Goal: Communication & Community: Answer question/provide support

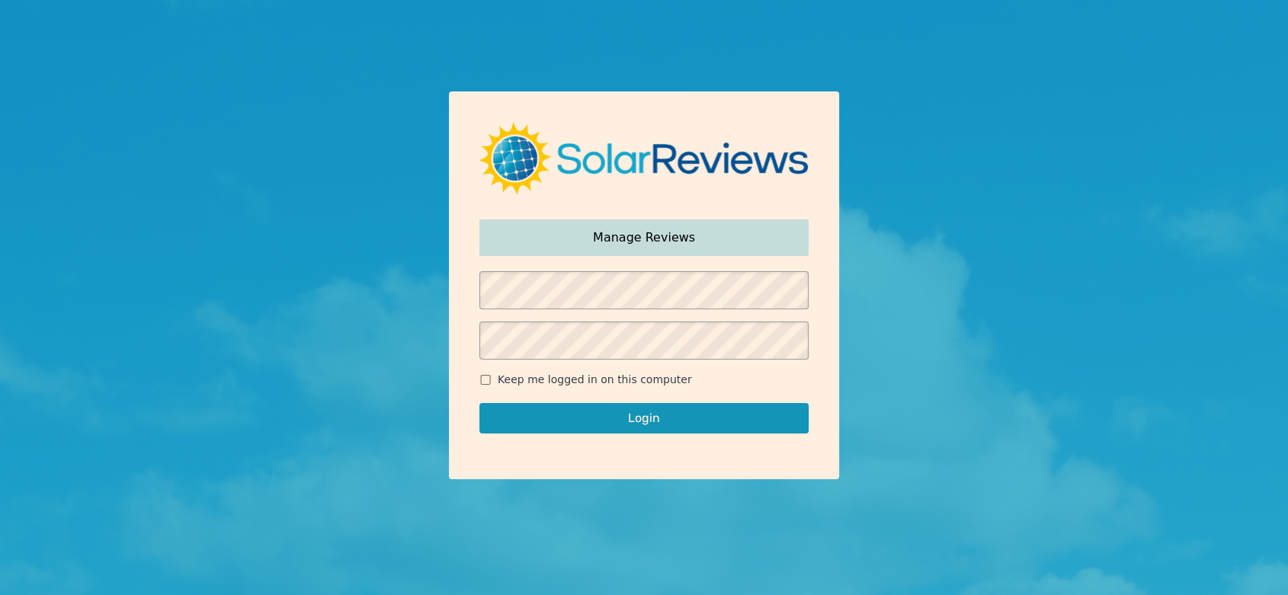
click at [543, 381] on span "Keep me logged in on this computer" at bounding box center [595, 380] width 194 height 16
click at [492, 381] on input "Keep me logged in on this computer" at bounding box center [485, 380] width 12 height 10
checkbox input "true"
click at [572, 416] on button "Login" at bounding box center [643, 418] width 329 height 30
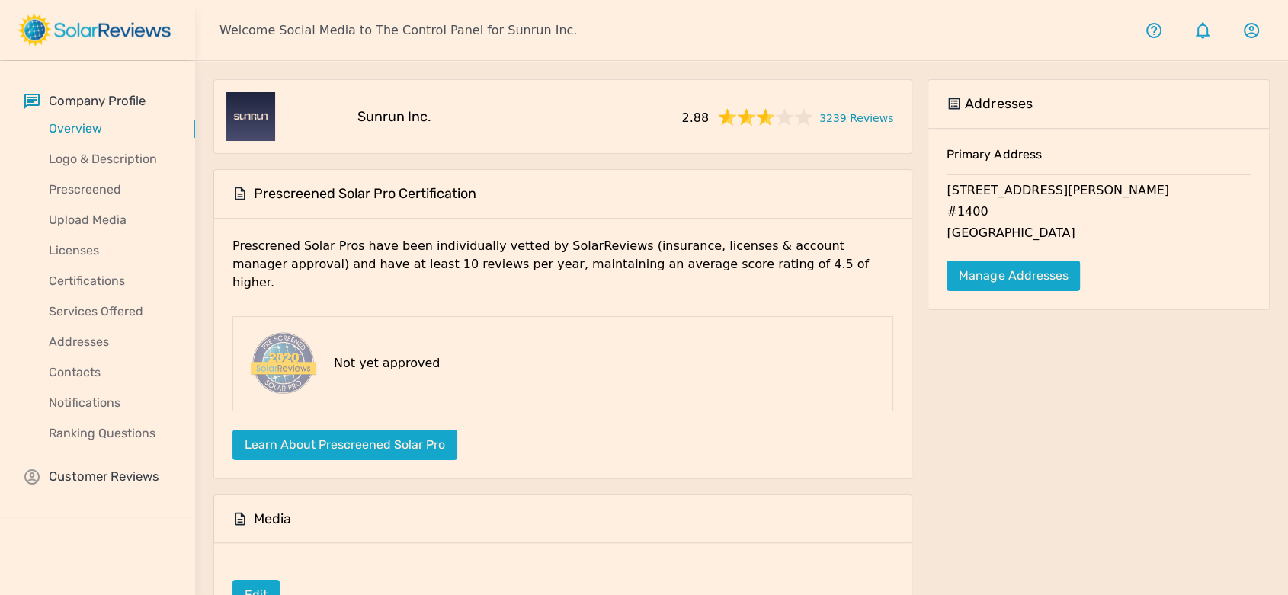
click at [97, 472] on p "Customer Reviews" at bounding box center [104, 476] width 111 height 19
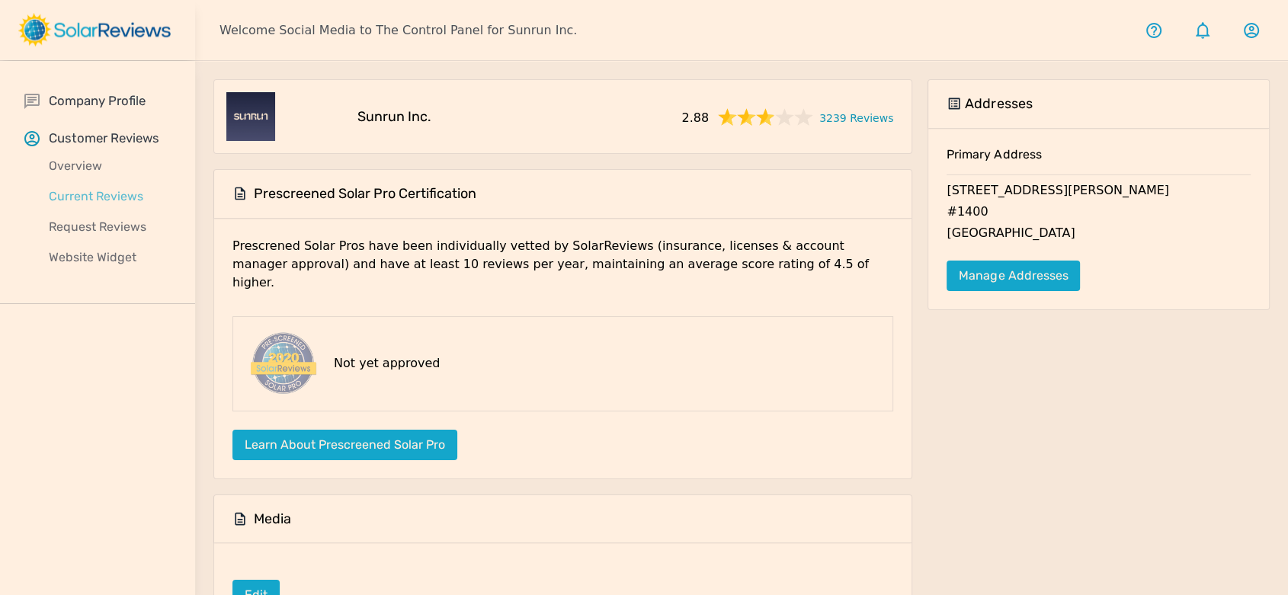
click at [114, 190] on p "Current Reviews" at bounding box center [109, 197] width 171 height 18
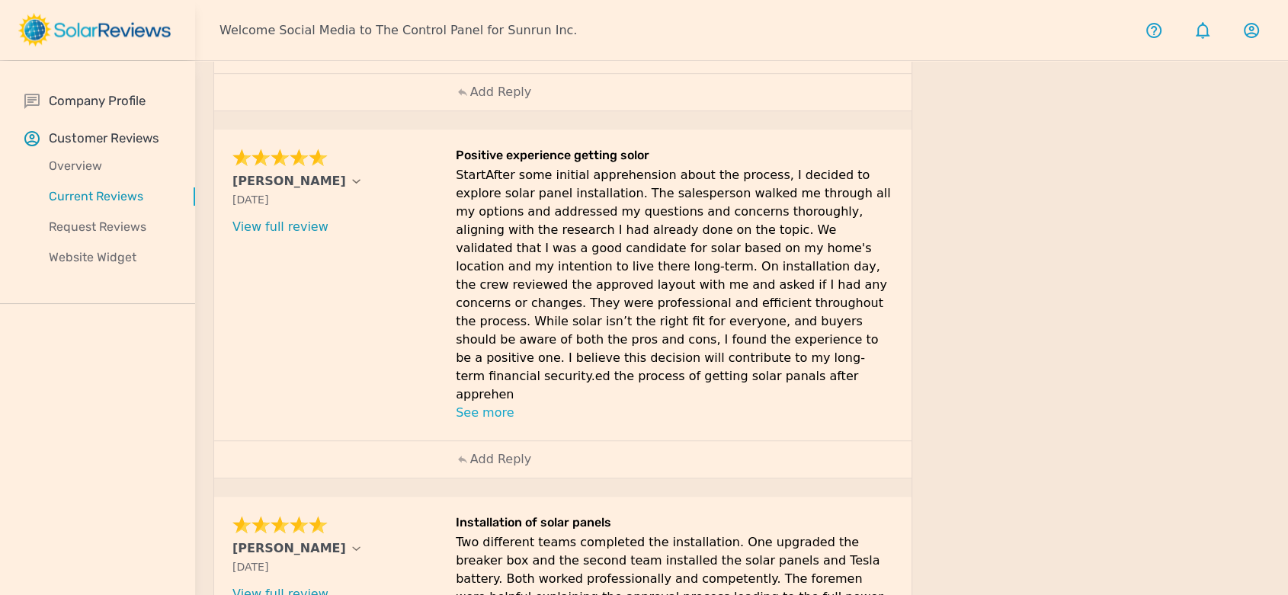
scroll to position [838, 0]
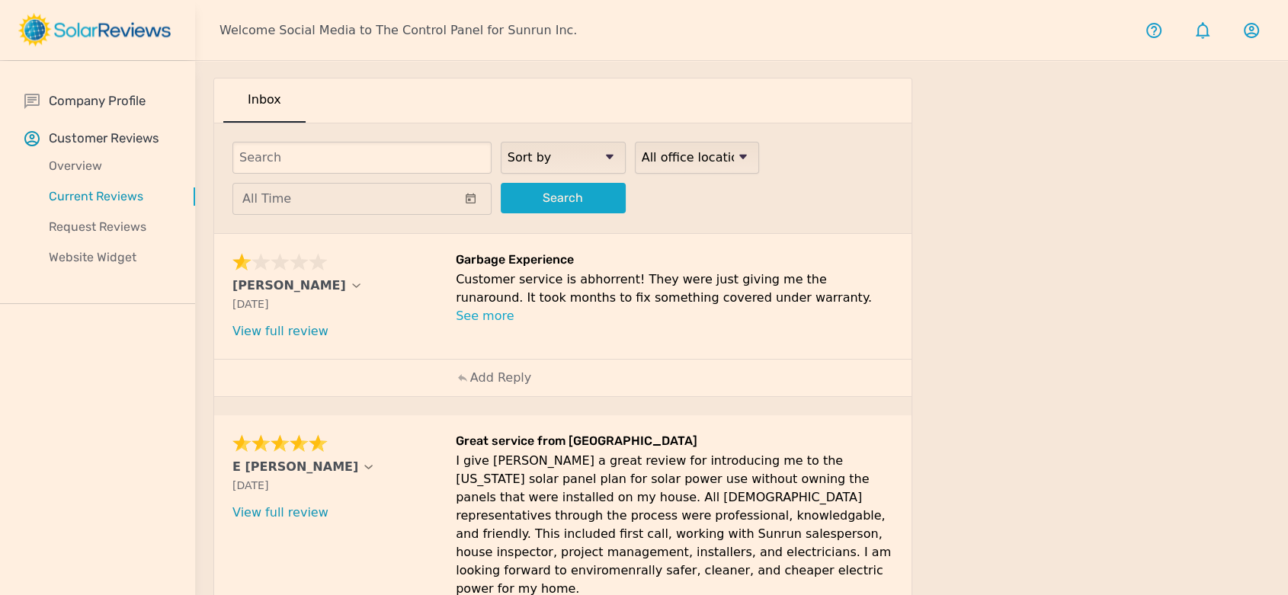
scroll to position [0, 0]
click at [513, 377] on p "Add Reply" at bounding box center [500, 379] width 61 height 18
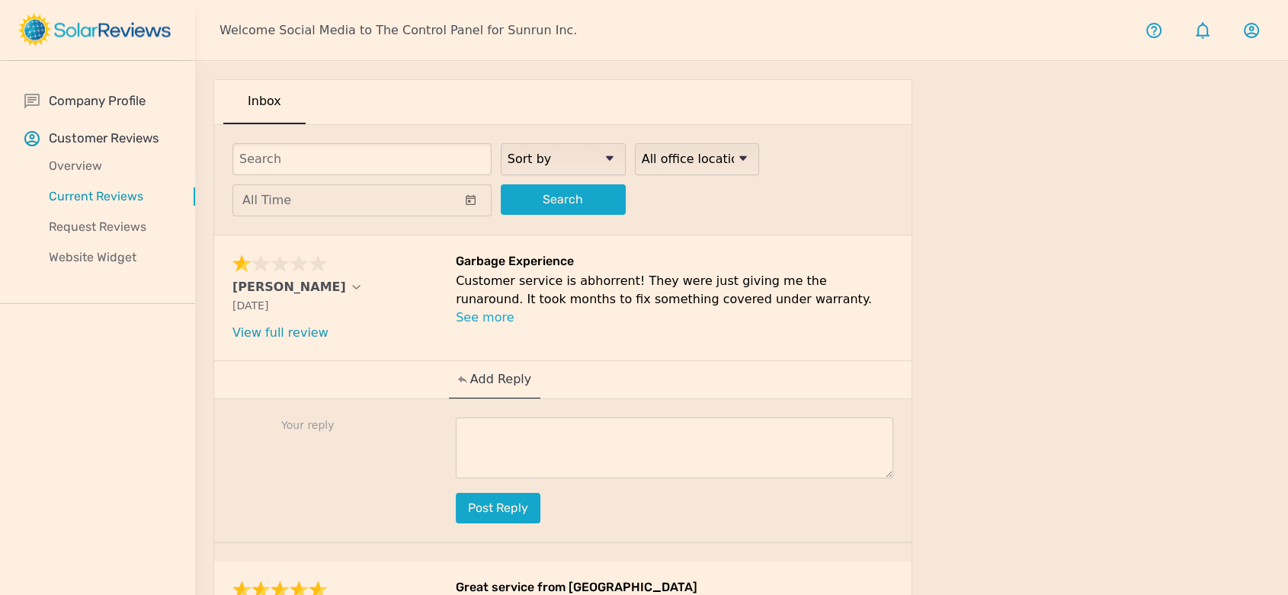
click at [710, 444] on textarea at bounding box center [675, 448] width 438 height 61
click at [684, 437] on textarea at bounding box center [675, 448] width 438 height 61
click at [660, 438] on textarea at bounding box center [675, 448] width 438 height 61
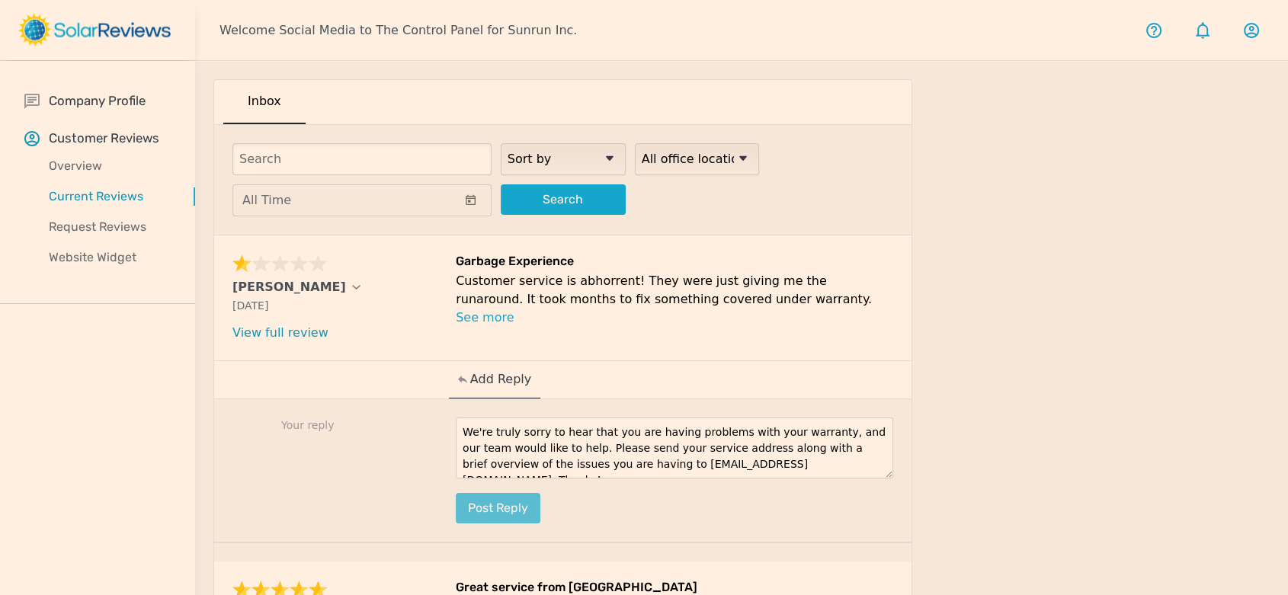
type textarea "We're truly sorry to hear that you are having problems with your warranty, and …"
click at [505, 508] on button "Post reply" at bounding box center [498, 508] width 85 height 30
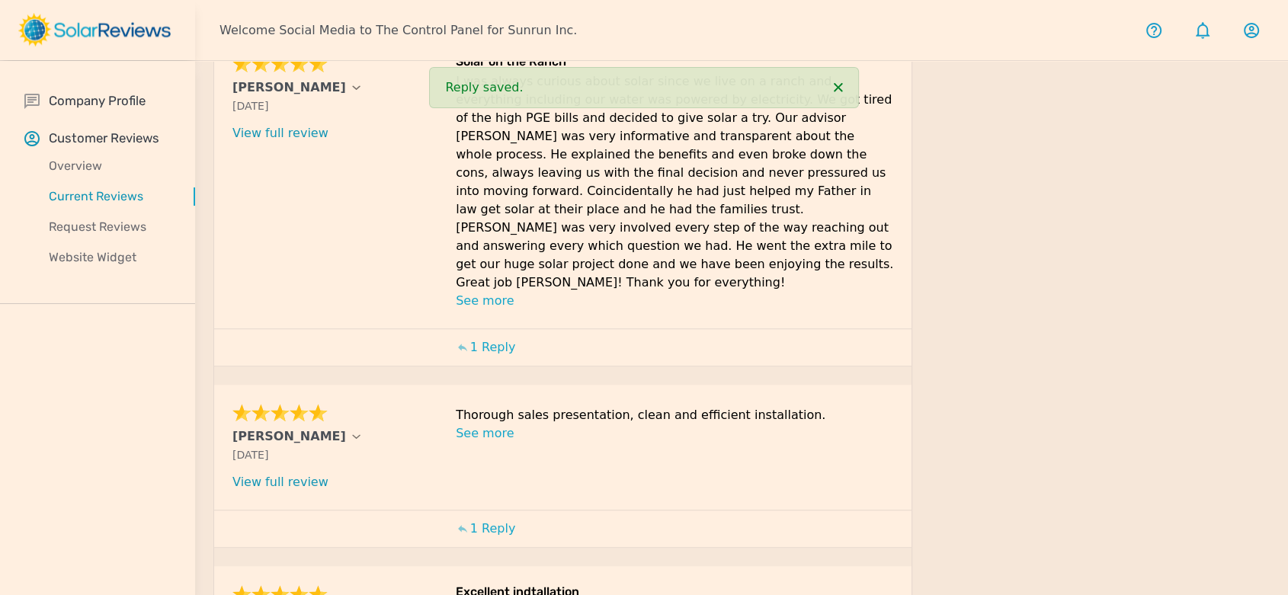
scroll to position [1048, 0]
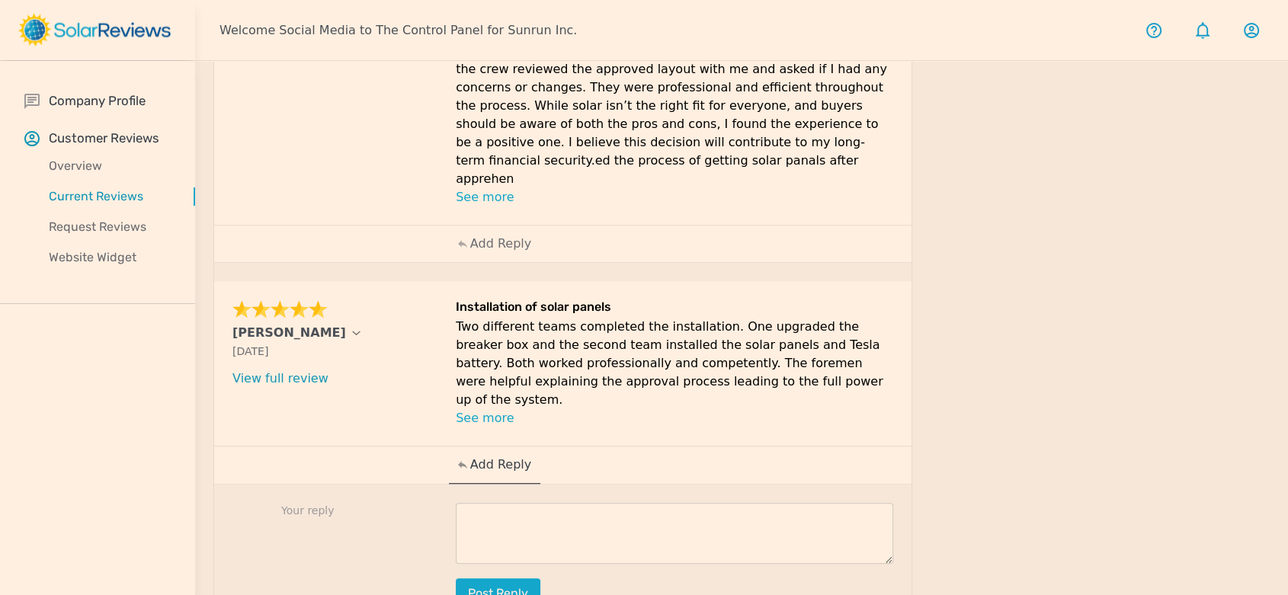
click at [697, 503] on textarea at bounding box center [675, 533] width 438 height 61
drag, startPoint x: 580, startPoint y: 443, endPoint x: 571, endPoint y: 443, distance: 9.1
click at [580, 503] on textarea at bounding box center [675, 533] width 438 height 61
paste textarea "[PERSON_NAME], thank you immensely for taking the time to share your wonderful …"
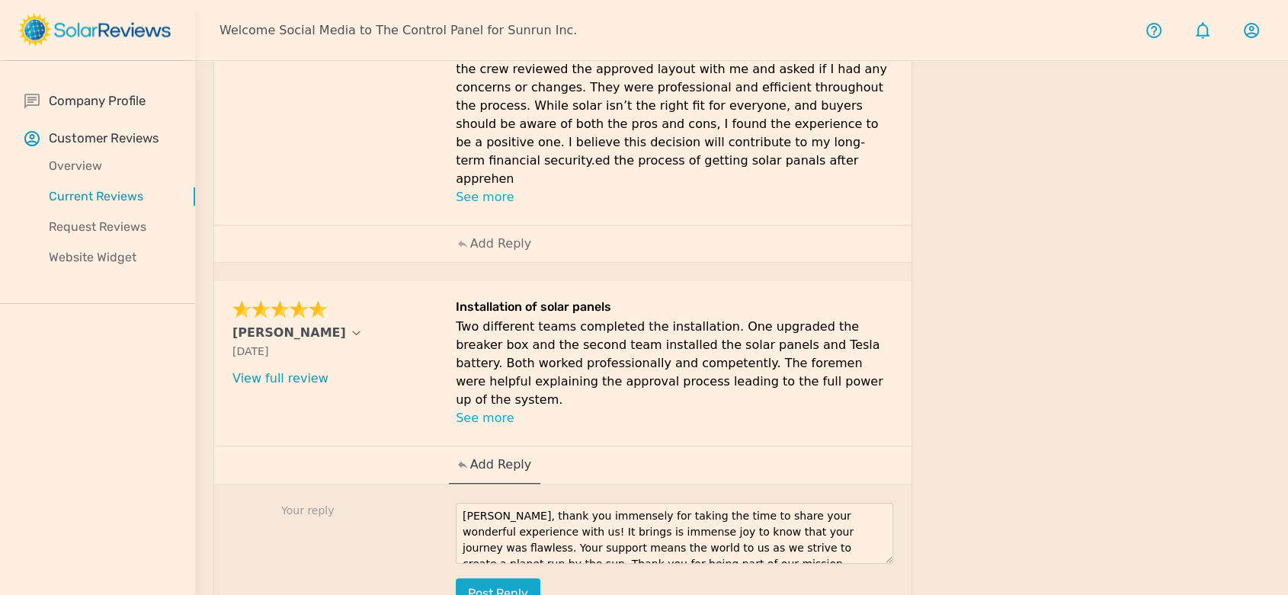
scroll to position [0, 0]
drag, startPoint x: 488, startPoint y: 423, endPoint x: 421, endPoint y: 414, distance: 66.9
click at [422, 485] on div "Your reply [PERSON_NAME], thank you immensely for taking the time to share your…" at bounding box center [562, 557] width 697 height 144
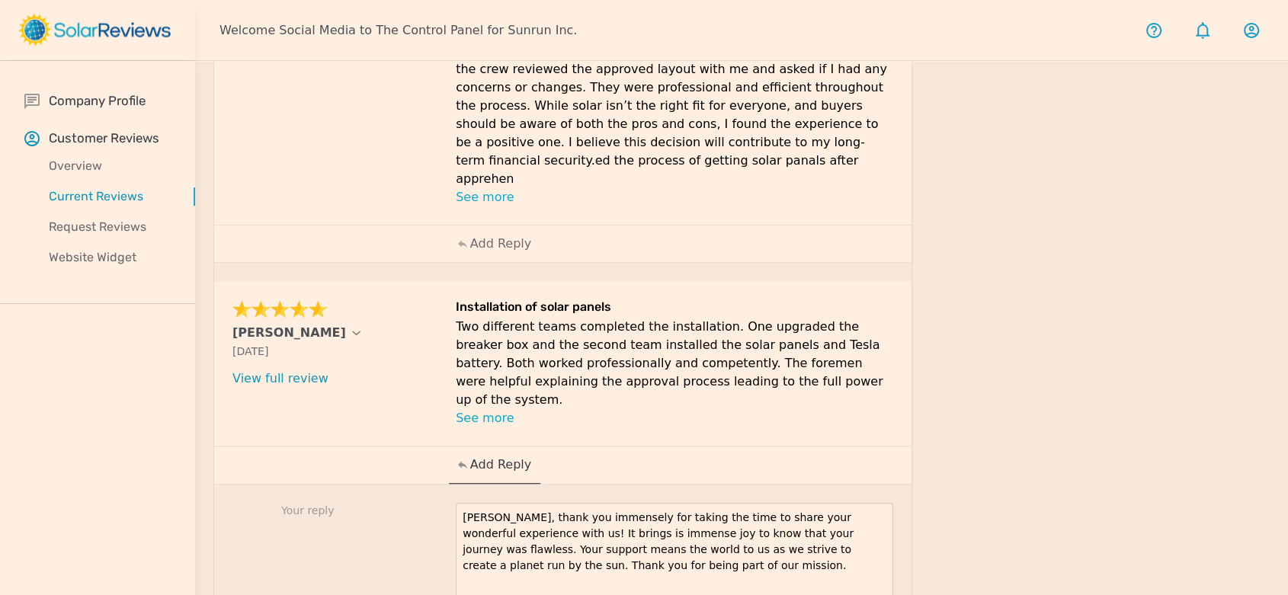
drag, startPoint x: 890, startPoint y: 462, endPoint x: 821, endPoint y: 484, distance: 72.8
click at [880, 519] on textarea "[PERSON_NAME], thank you immensely for taking the time to share your wonderful …" at bounding box center [675, 562] width 438 height 118
click at [667, 503] on textarea "[PERSON_NAME], thank you immensely for taking the time to share your wonderful …" at bounding box center [675, 562] width 438 height 118
drag, startPoint x: 512, startPoint y: 440, endPoint x: 504, endPoint y: 438, distance: 8.5
click at [504, 503] on textarea "[PERSON_NAME], thank you immensely for taking the time to share your wonderful …" at bounding box center [675, 562] width 438 height 118
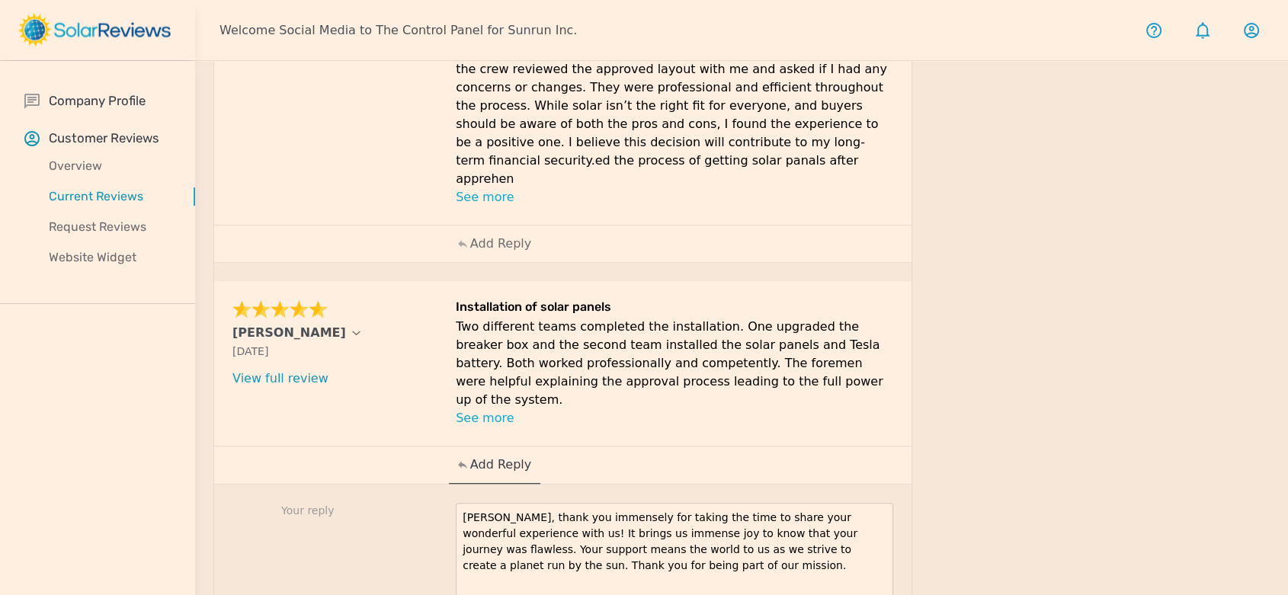
drag, startPoint x: 533, startPoint y: 462, endPoint x: 453, endPoint y: 421, distance: 90.0
click at [452, 485] on div "Your reply [PERSON_NAME], thank you immensely for taking the time to share your…" at bounding box center [562, 585] width 697 height 201
paste textarea "[PERSON_NAME], your positive feedback fills us with so much joy! We’re absolute…"
drag, startPoint x: 489, startPoint y: 422, endPoint x: 445, endPoint y: 418, distance: 43.6
click at [445, 485] on div "Your reply [PERSON_NAME], your positive feedback fills us with so much joy! We’…" at bounding box center [562, 585] width 697 height 201
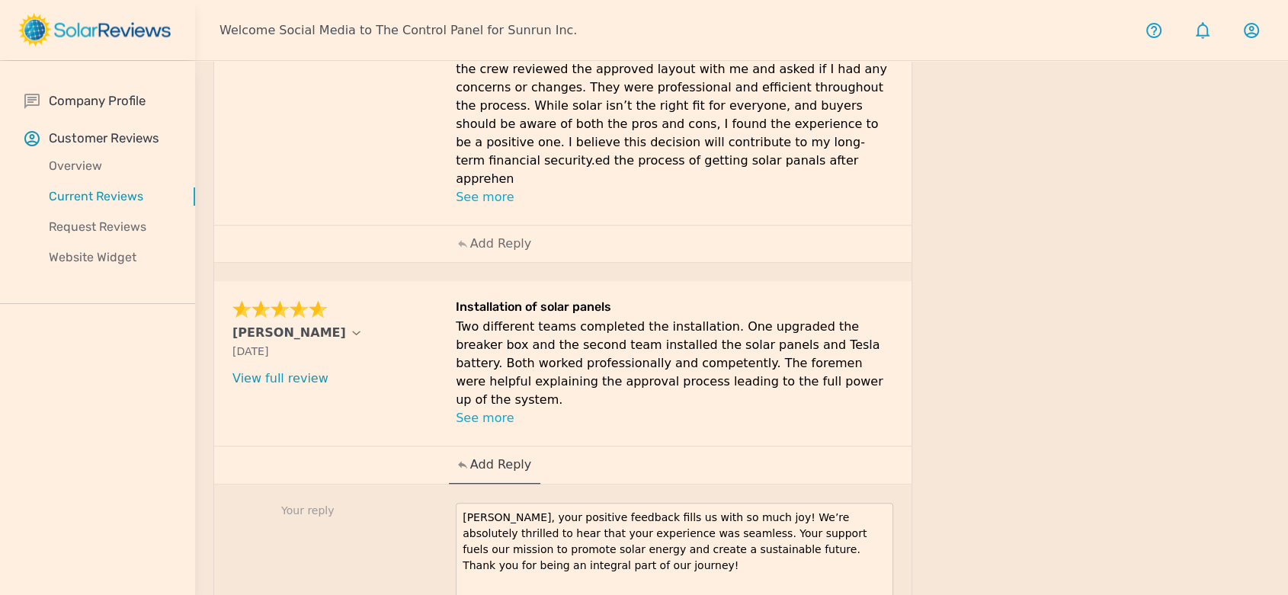
click at [730, 503] on textarea "[PERSON_NAME], your positive feedback fills us with so much joy! We’re absolute…" at bounding box center [675, 562] width 438 height 118
type textarea "[PERSON_NAME], your positive feedback fills us with so much joy! We’re absolute…"
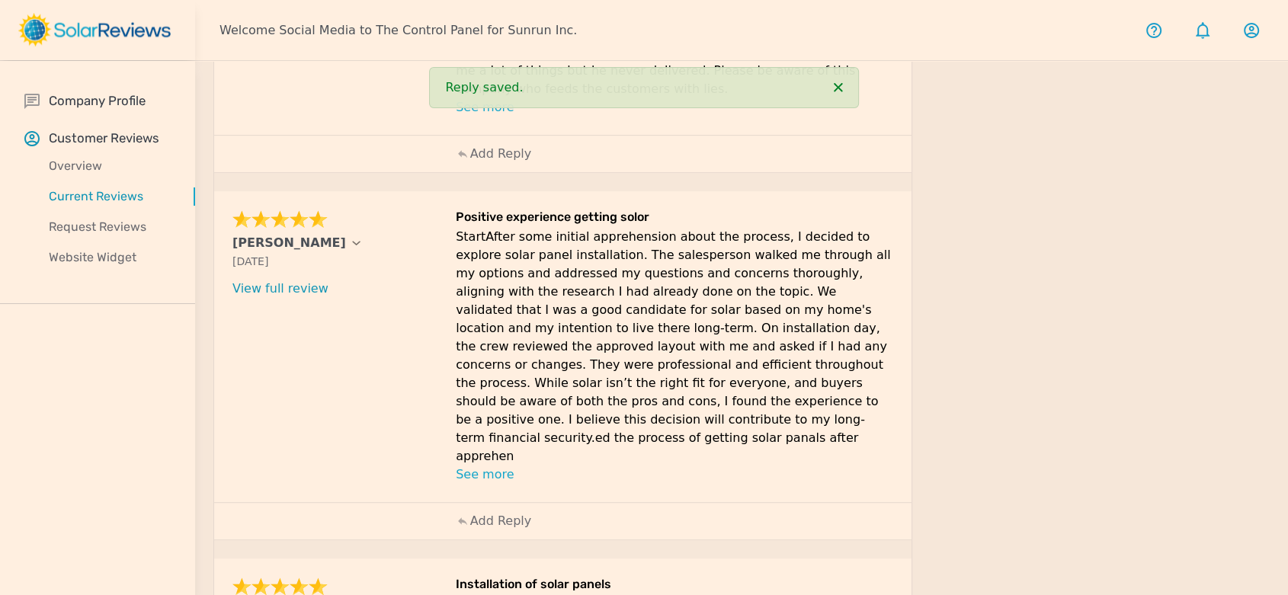
scroll to position [739, 0]
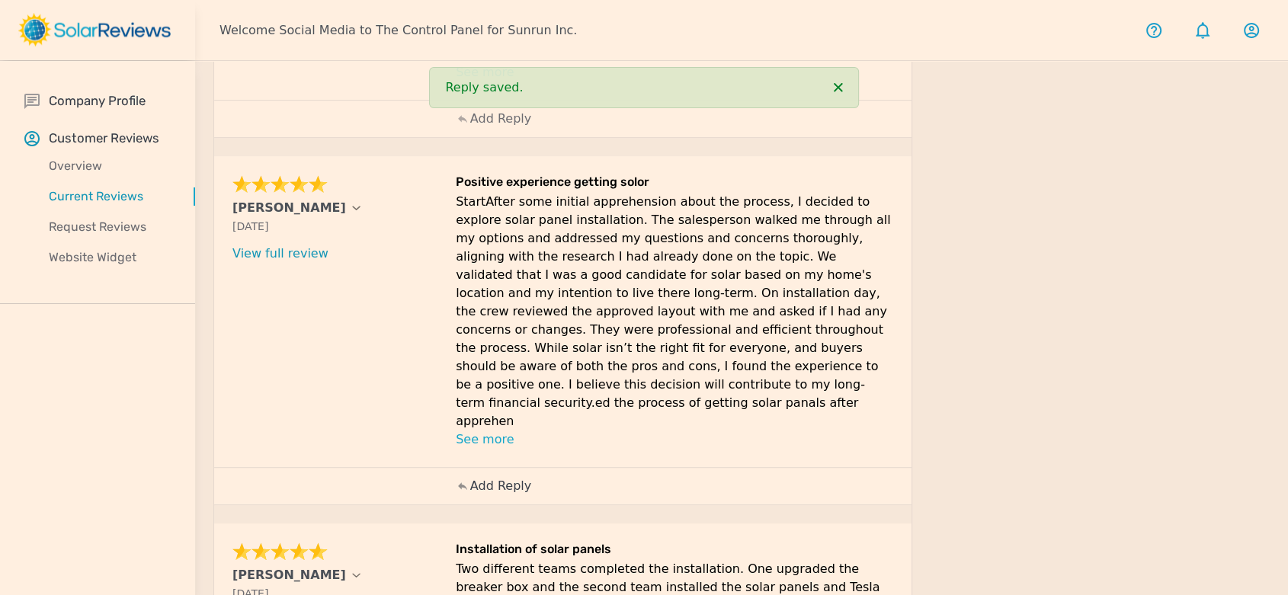
click at [506, 477] on p "Add Reply" at bounding box center [500, 486] width 61 height 18
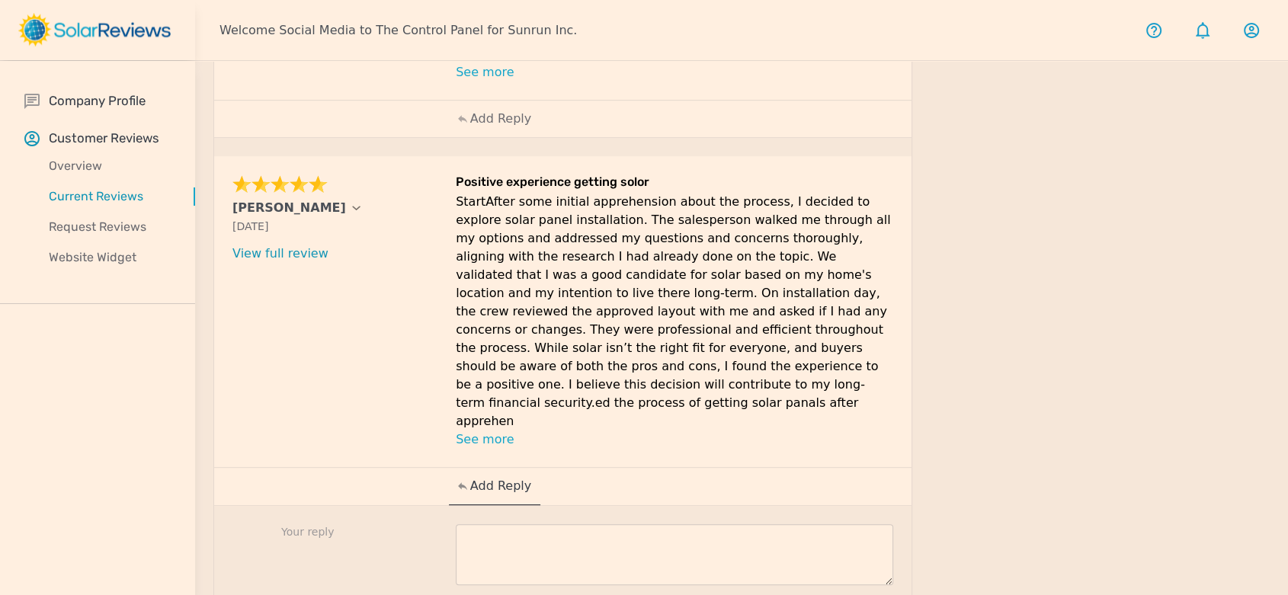
click at [643, 524] on textarea at bounding box center [675, 554] width 438 height 61
click at [608, 524] on textarea at bounding box center [675, 554] width 438 height 61
paste textarea "We're delighted to hear that your representative, [PERSON_NAME], was a huge hel…"
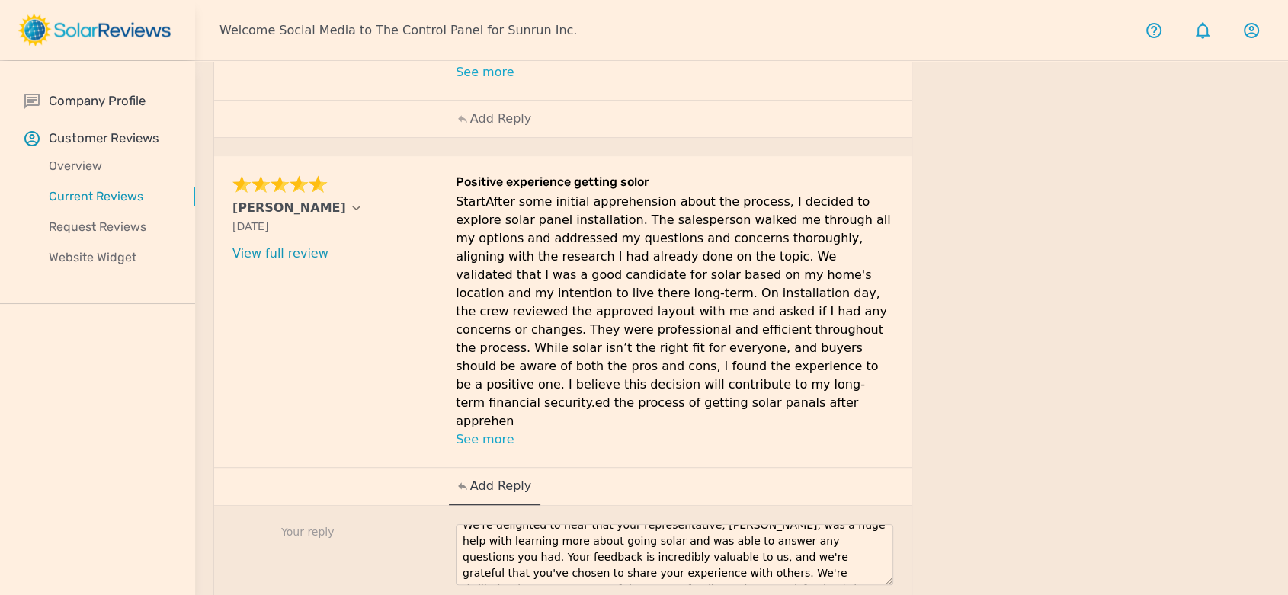
scroll to position [0, 0]
drag, startPoint x: 716, startPoint y: 463, endPoint x: 695, endPoint y: 463, distance: 21.3
click at [695, 524] on textarea "We're delighted to hear that your representative, [PERSON_NAME], was a huge hel…" at bounding box center [675, 554] width 438 height 61
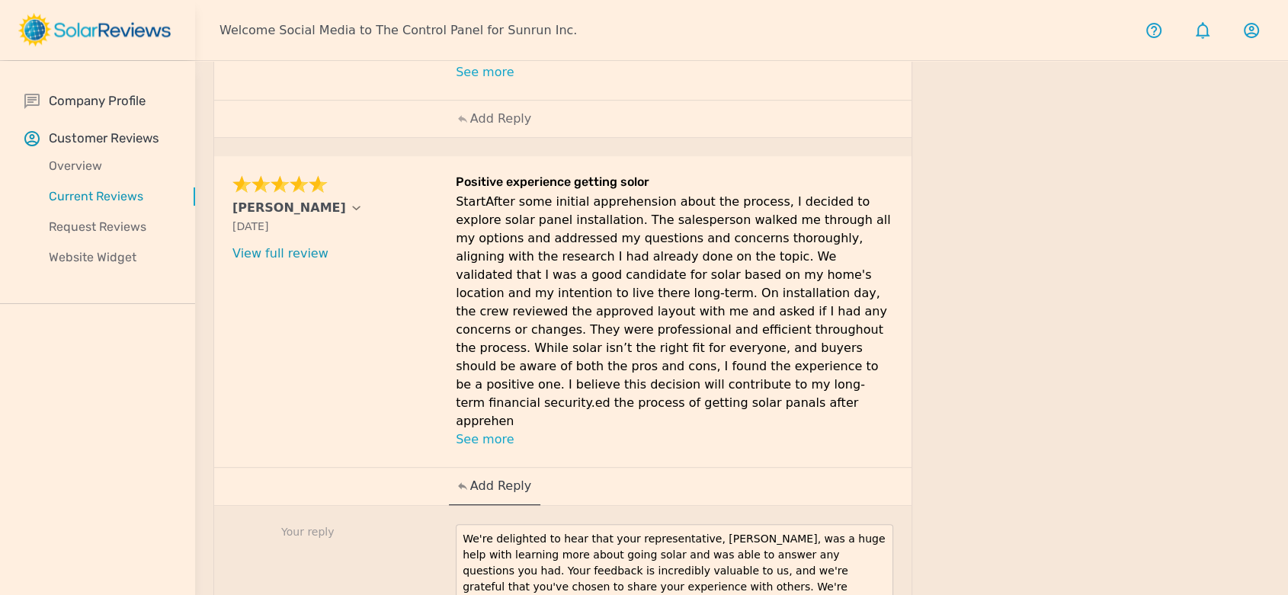
drag, startPoint x: 888, startPoint y: 503, endPoint x: 896, endPoint y: 566, distance: 63.1
click at [715, 551] on textarea "We're delighted to hear that your representative was a huge help with learning …" at bounding box center [675, 585] width 438 height 123
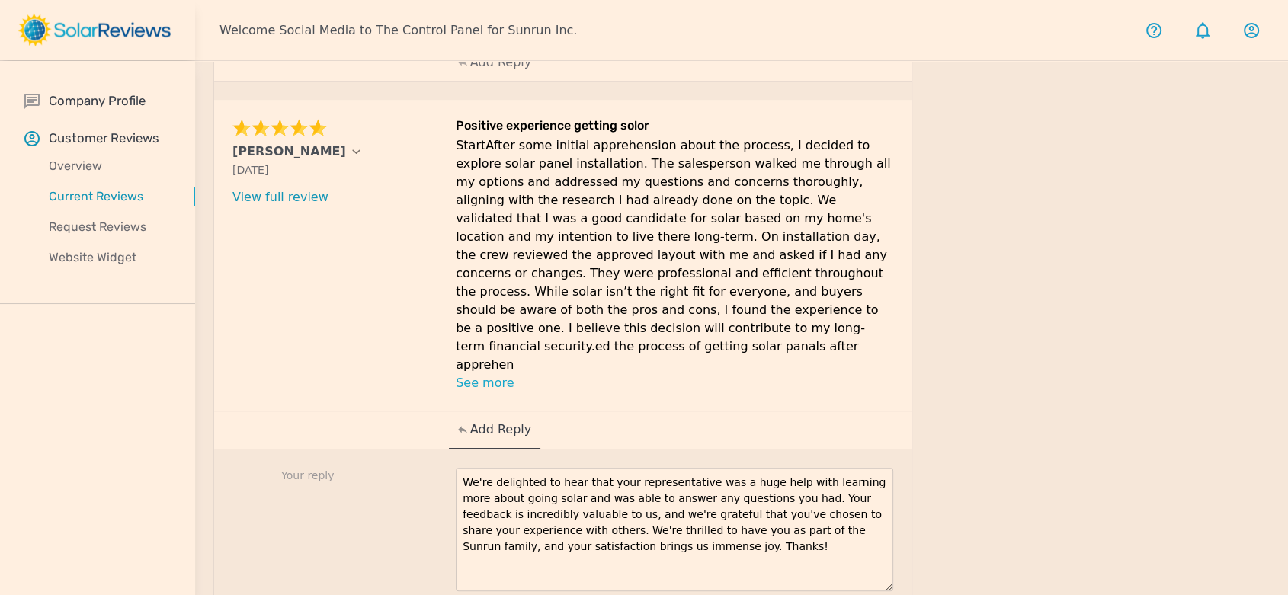
scroll to position [824, 0]
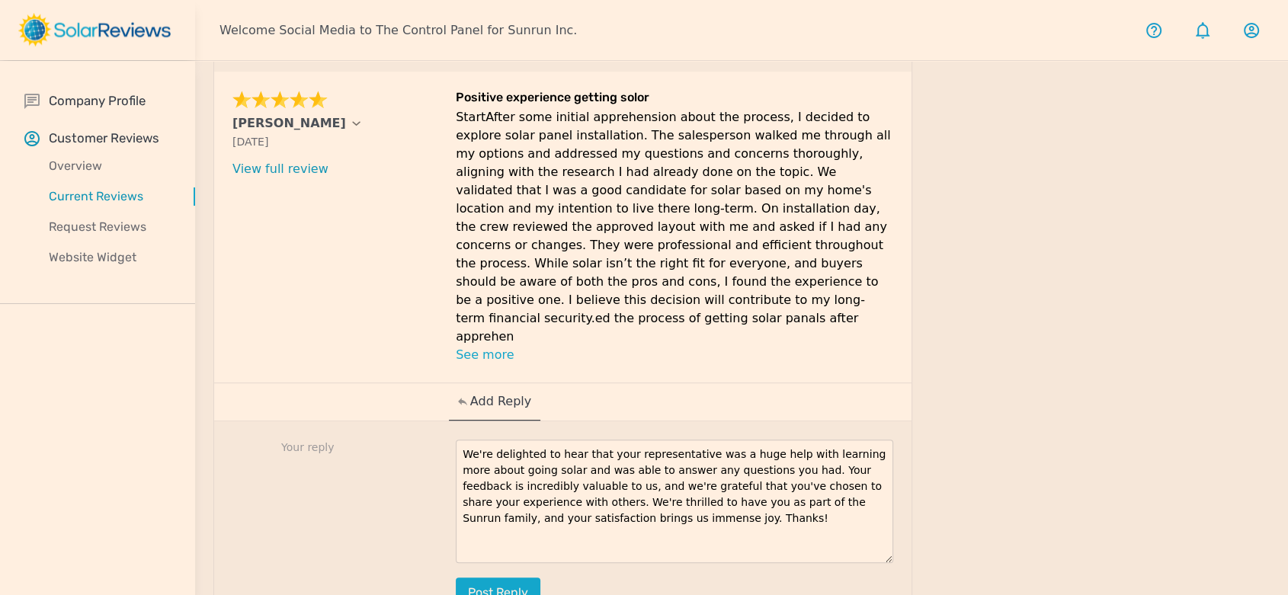
click at [632, 447] on textarea "We're delighted to hear that your representative was a huge help with learning …" at bounding box center [675, 501] width 438 height 123
type textarea "We're delighted to hear that your representative was a huge help with learning …"
click at [520, 578] on button "Post reply" at bounding box center [498, 593] width 85 height 30
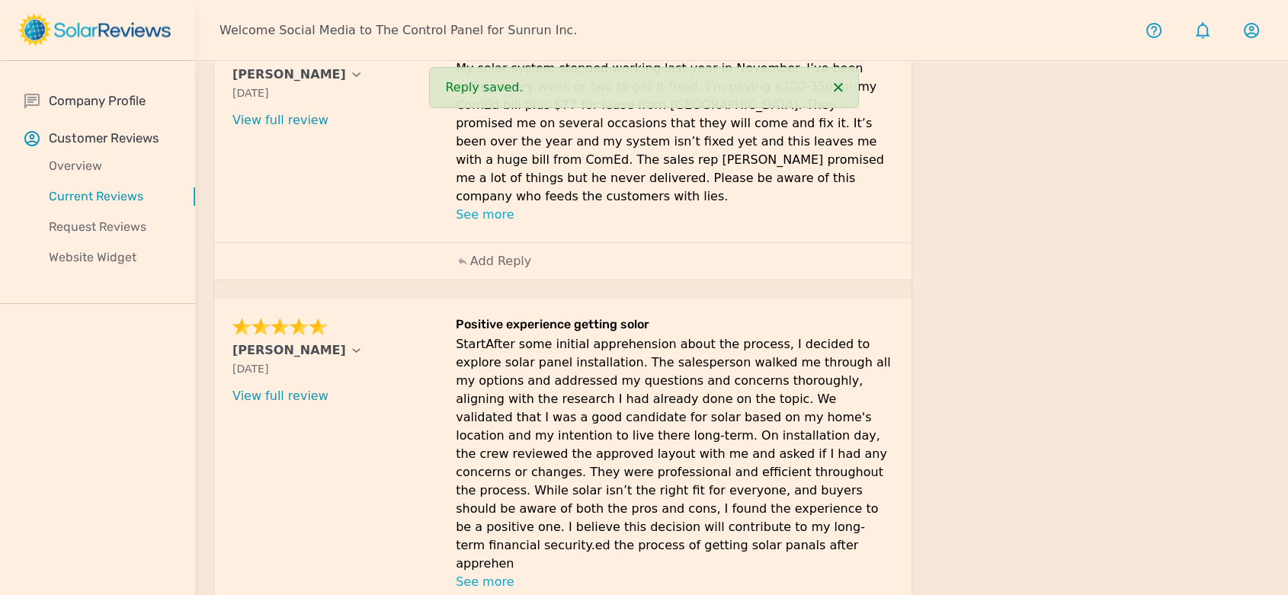
scroll to position [401, 0]
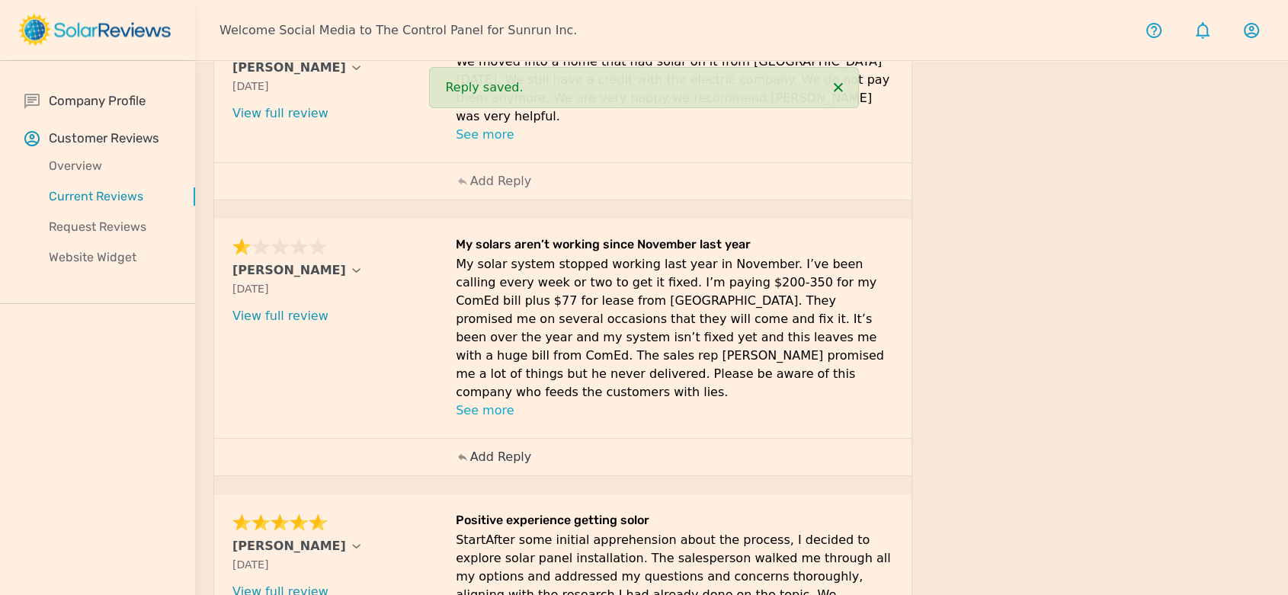
click at [493, 448] on p "Add Reply" at bounding box center [500, 457] width 61 height 18
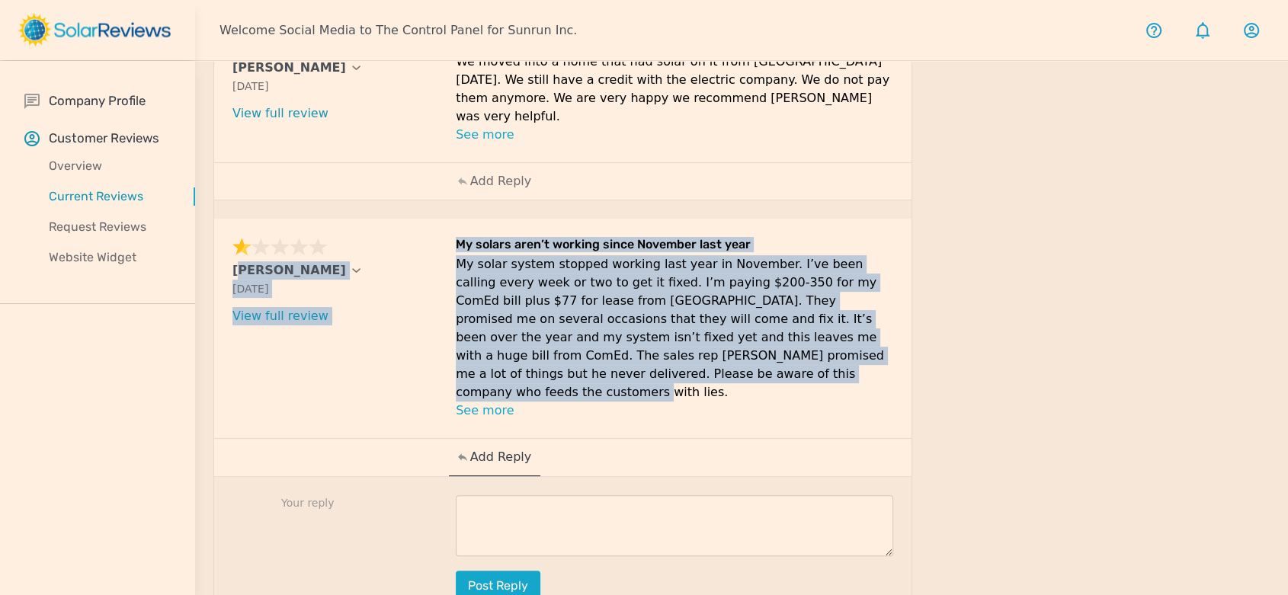
drag, startPoint x: 573, startPoint y: 360, endPoint x: 226, endPoint y: 255, distance: 362.4
click at [226, 255] on div "[PERSON_NAME] [DATE] What type of installation was this? no answer What year wa…" at bounding box center [562, 329] width 697 height 220
copy div "[PERSON_NAME] [DATE] What type of installation was this? no answer What year wa…"
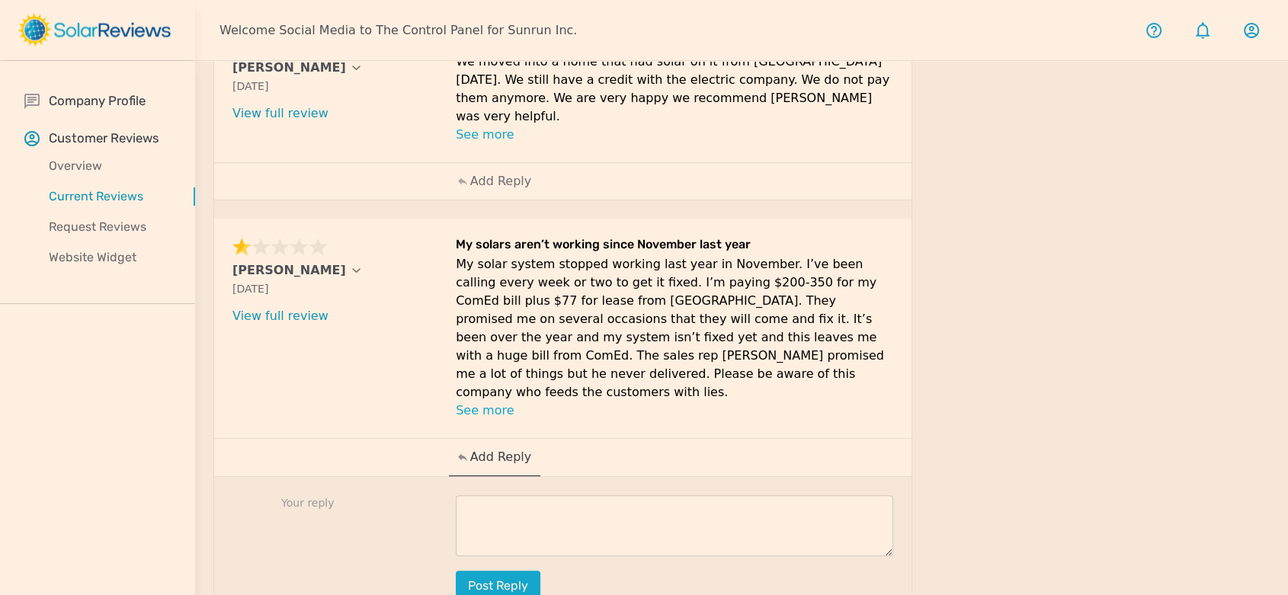
drag, startPoint x: 222, startPoint y: 254, endPoint x: 310, endPoint y: 251, distance: 88.5
click at [310, 251] on div "[PERSON_NAME] [DATE] What type of installation was this? no answer What year wa…" at bounding box center [562, 329] width 697 height 220
copy p "[PERSON_NAME]"
click at [601, 495] on textarea at bounding box center [675, 525] width 438 height 61
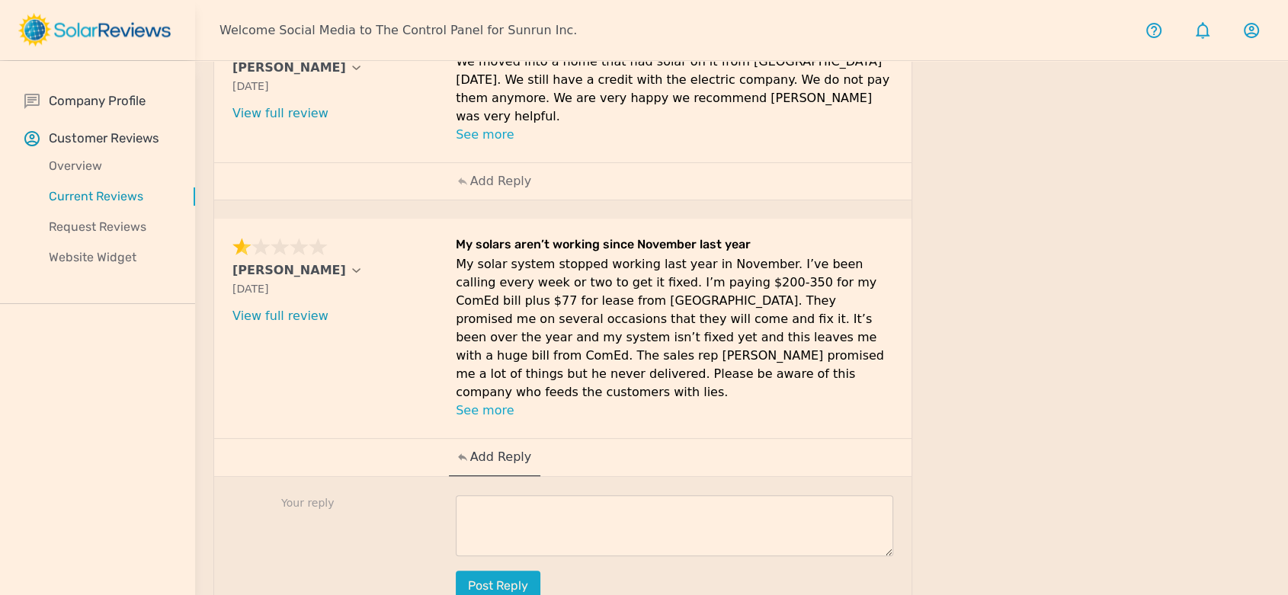
click at [566, 477] on div "Your reply Post reply" at bounding box center [562, 549] width 697 height 144
click at [530, 495] on textarea at bounding box center [675, 525] width 438 height 61
paste textarea "Thank you for bringing this to our attention, [PERSON_NAME]. We are so sorry to…"
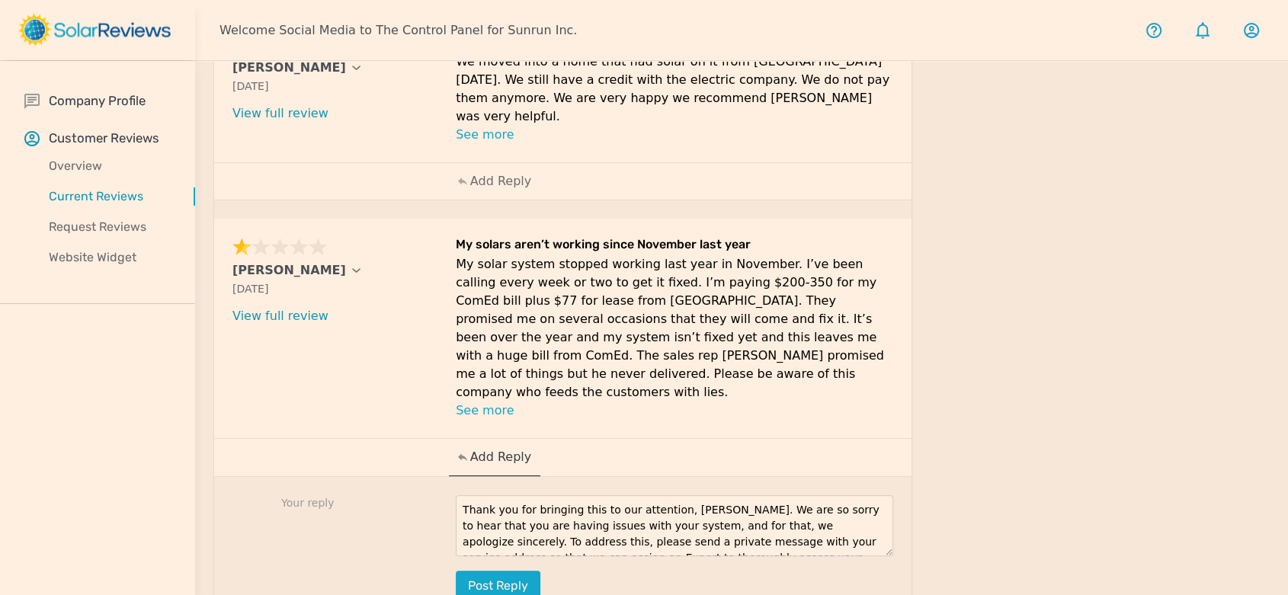
scroll to position [57, 0]
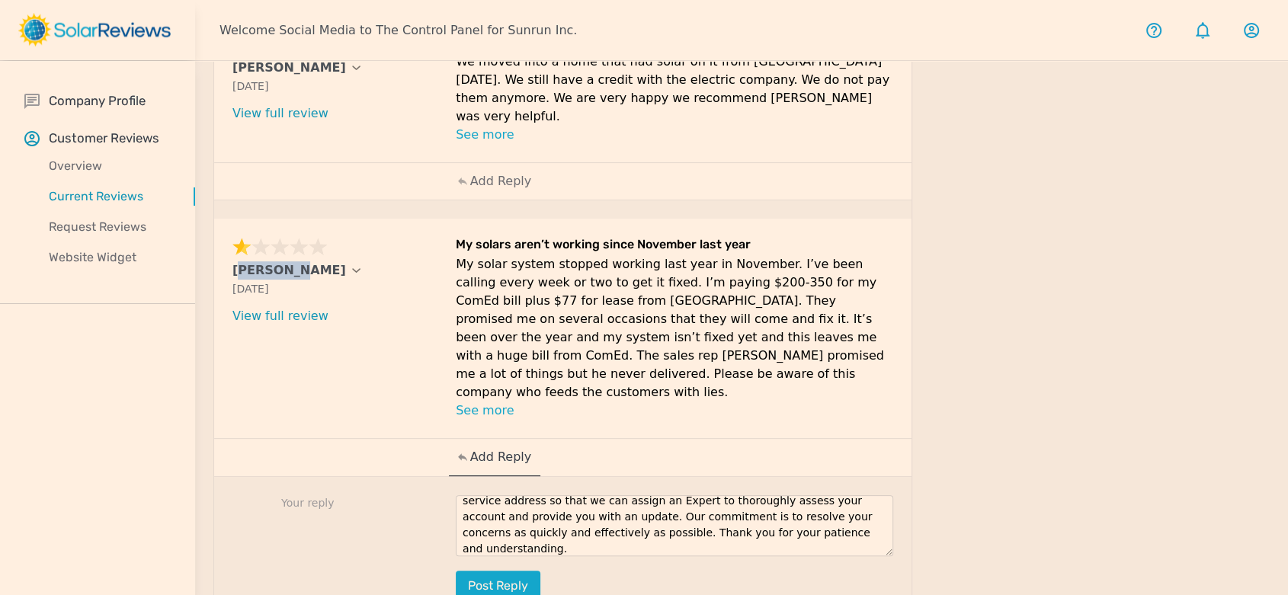
drag, startPoint x: 229, startPoint y: 247, endPoint x: 282, endPoint y: 253, distance: 52.9
click at [282, 253] on div "[PERSON_NAME] [DATE] What type of installation was this? no answer What year wa…" at bounding box center [562, 329] width 697 height 220
copy p "[PERSON_NAME]"
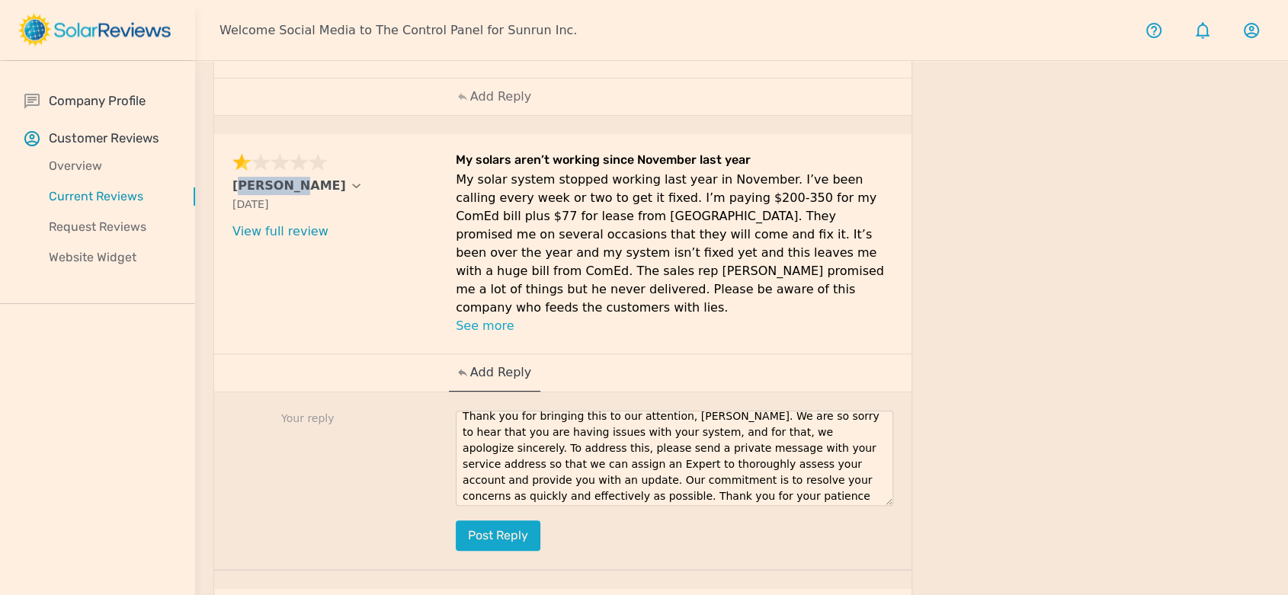
scroll to position [0, 0]
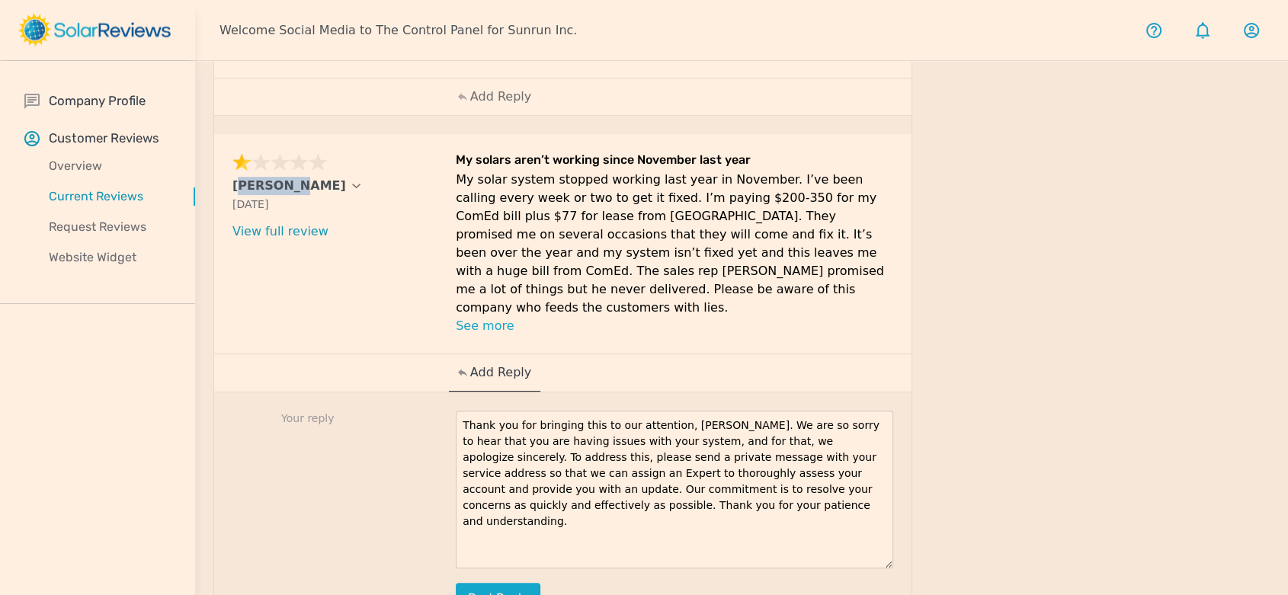
drag, startPoint x: 885, startPoint y: 425, endPoint x: 782, endPoint y: 479, distance: 116.3
click at [868, 518] on textarea "Thank you for bringing this to our attention, [PERSON_NAME]. We are so sorry to…" at bounding box center [675, 490] width 438 height 158
drag, startPoint x: 700, startPoint y: 387, endPoint x: 673, endPoint y: 386, distance: 27.4
click at [673, 411] on textarea "Thank you for bringing this to our attention, [PERSON_NAME]. We are so sorry to…" at bounding box center [675, 488] width 438 height 154
paste textarea "[PERSON_NAME]"
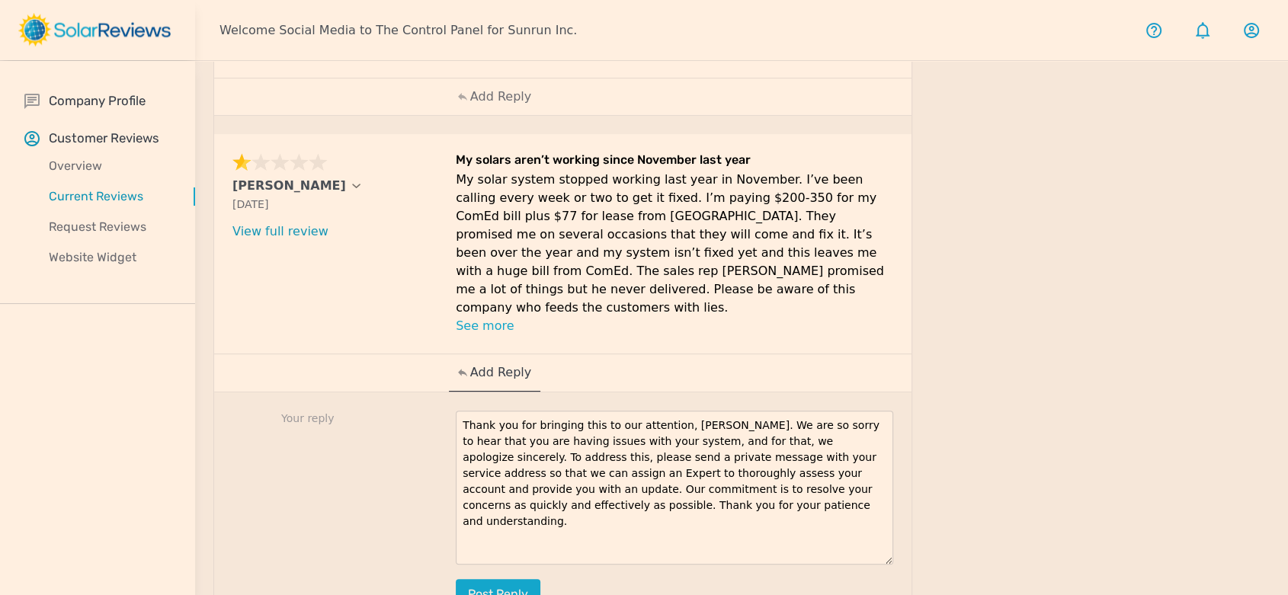
drag, startPoint x: 522, startPoint y: 419, endPoint x: 628, endPoint y: 424, distance: 106.0
click at [628, 424] on textarea "Thank you for bringing this to our attention, [PERSON_NAME]. We are so sorry to…" at bounding box center [675, 488] width 438 height 154
click at [616, 415] on textarea "Thank you for bringing this to our attention, [PERSON_NAME]. We are so sorry to…" at bounding box center [675, 488] width 438 height 154
click at [799, 500] on textarea "Thank you for bringing this to our attention, [PERSON_NAME]. We are so sorry to…" at bounding box center [675, 488] width 438 height 154
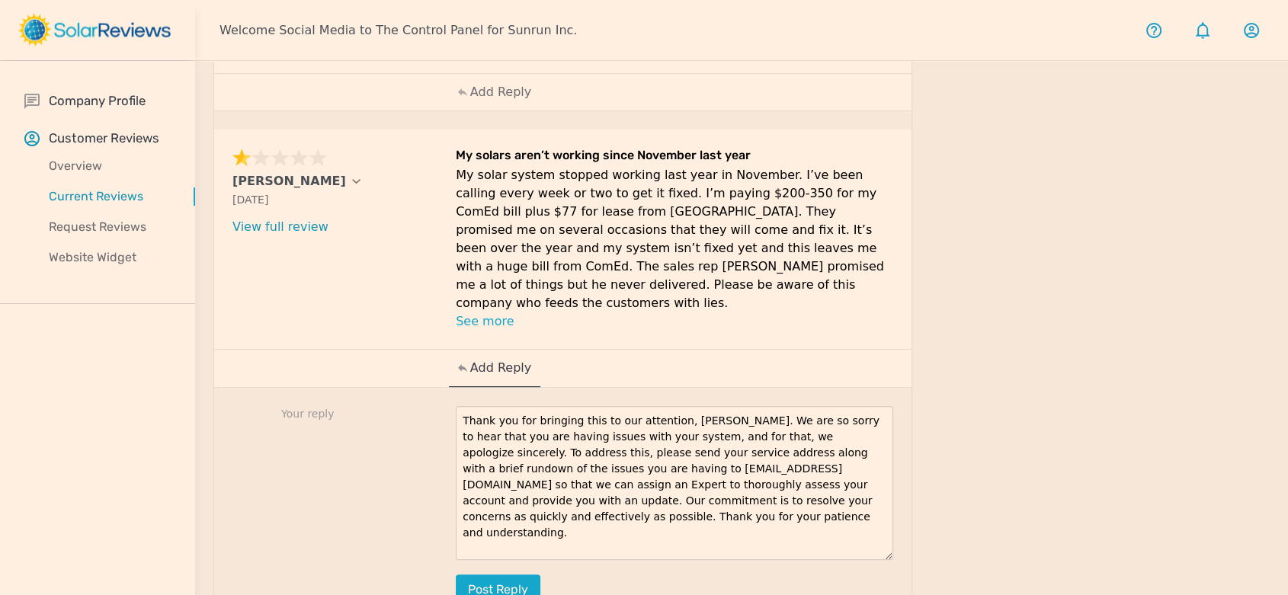
scroll to position [486, 0]
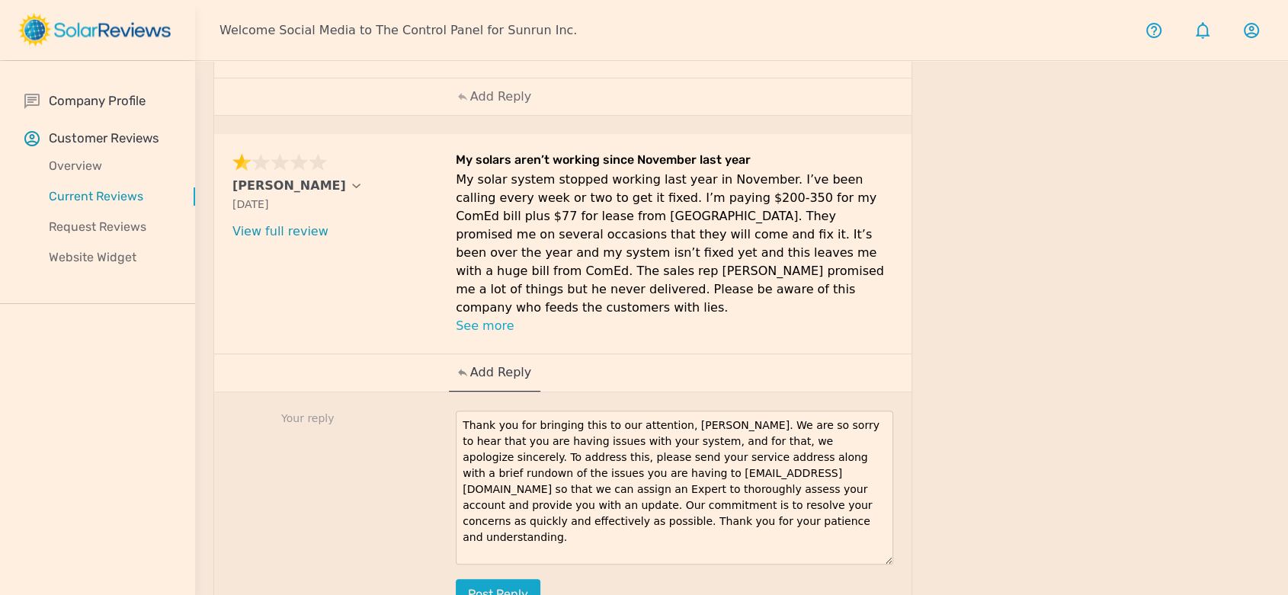
drag, startPoint x: 873, startPoint y: 473, endPoint x: 658, endPoint y: 450, distance: 216.2
click at [658, 450] on textarea "Thank you for bringing this to our attention, [PERSON_NAME]. We are so sorry to…" at bounding box center [675, 488] width 438 height 154
drag, startPoint x: 713, startPoint y: 462, endPoint x: 438, endPoint y: 378, distance: 287.6
click at [438, 393] on div "Your reply Thank you for bringing this to our attention, [PERSON_NAME]. We are …" at bounding box center [562, 511] width 697 height 237
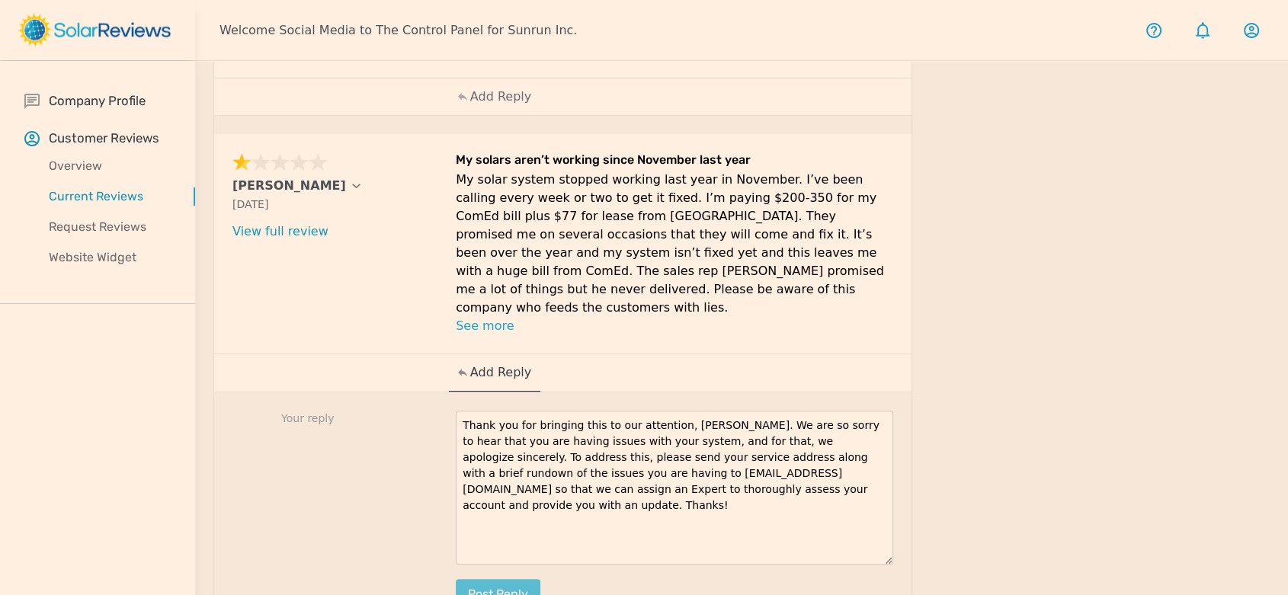
type textarea "Thank you for bringing this to our attention, [PERSON_NAME]. We are so sorry to…"
click at [524, 579] on button "Post reply" at bounding box center [498, 594] width 85 height 30
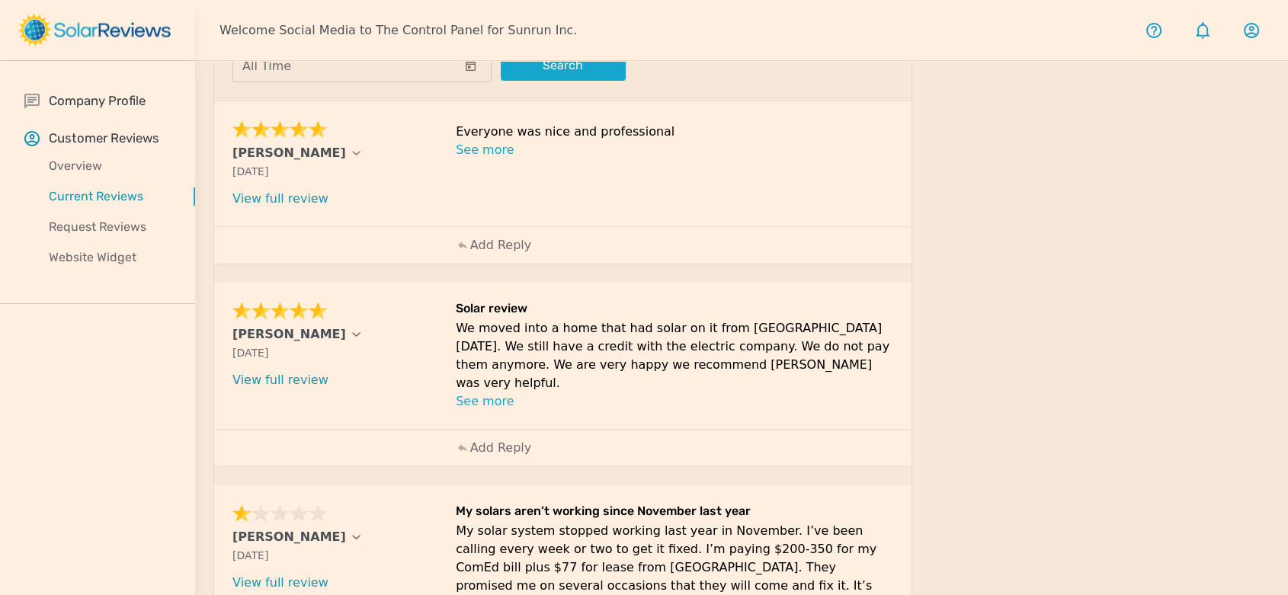
scroll to position [62, 0]
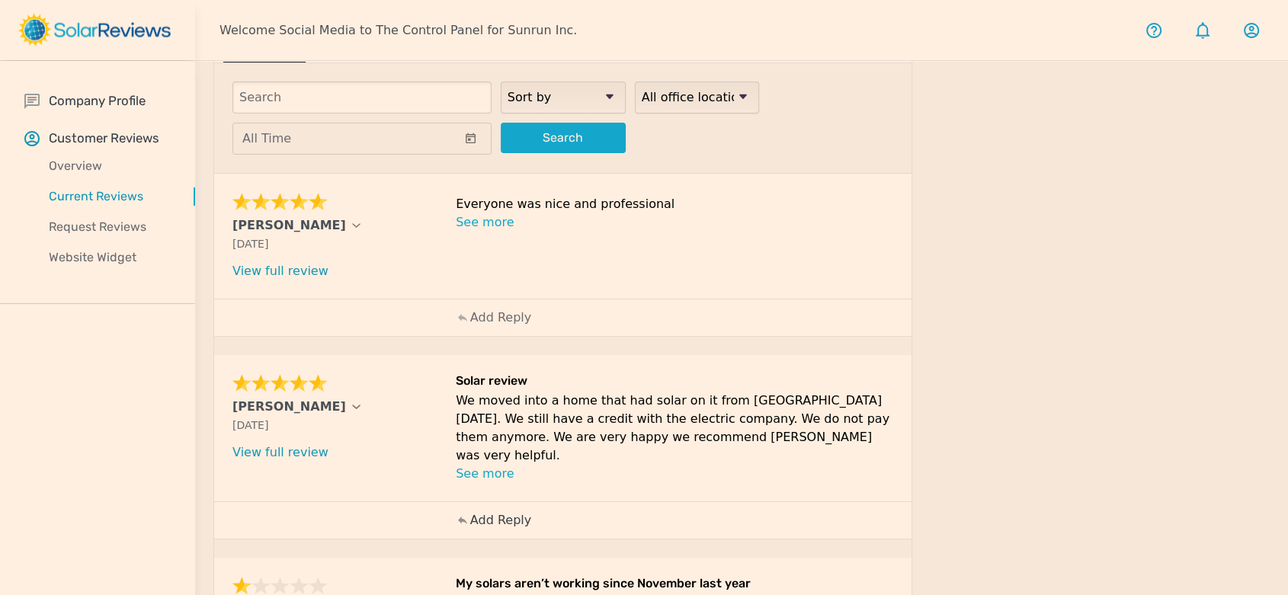
click at [489, 511] on p "Add Reply" at bounding box center [500, 520] width 61 height 18
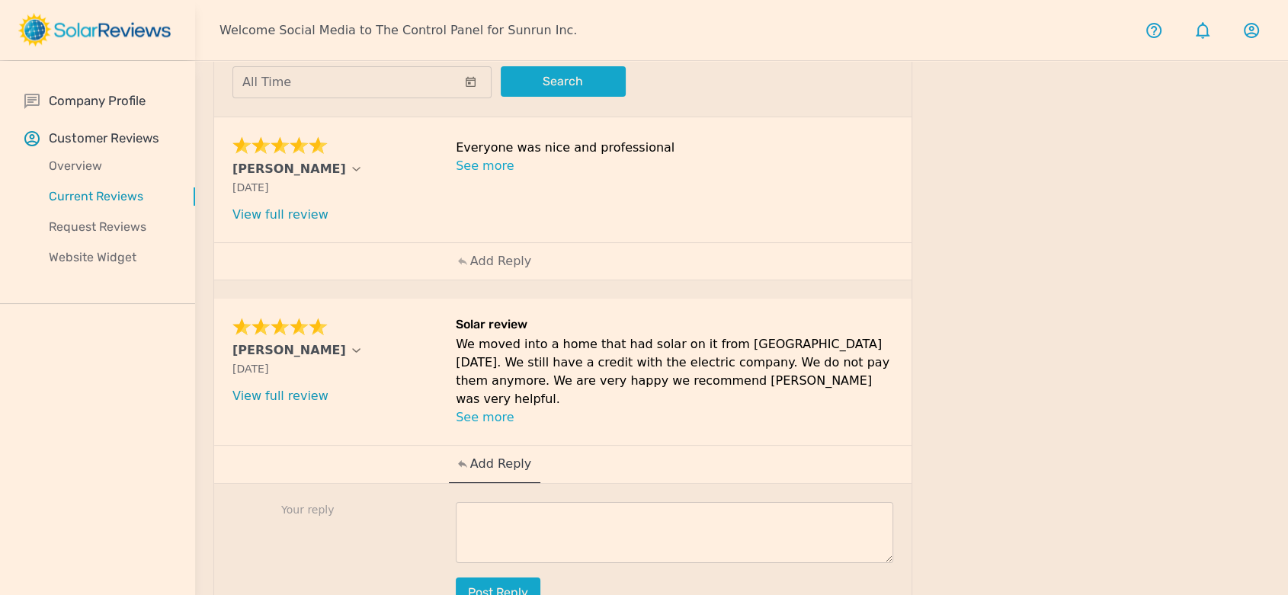
scroll to position [146, 0]
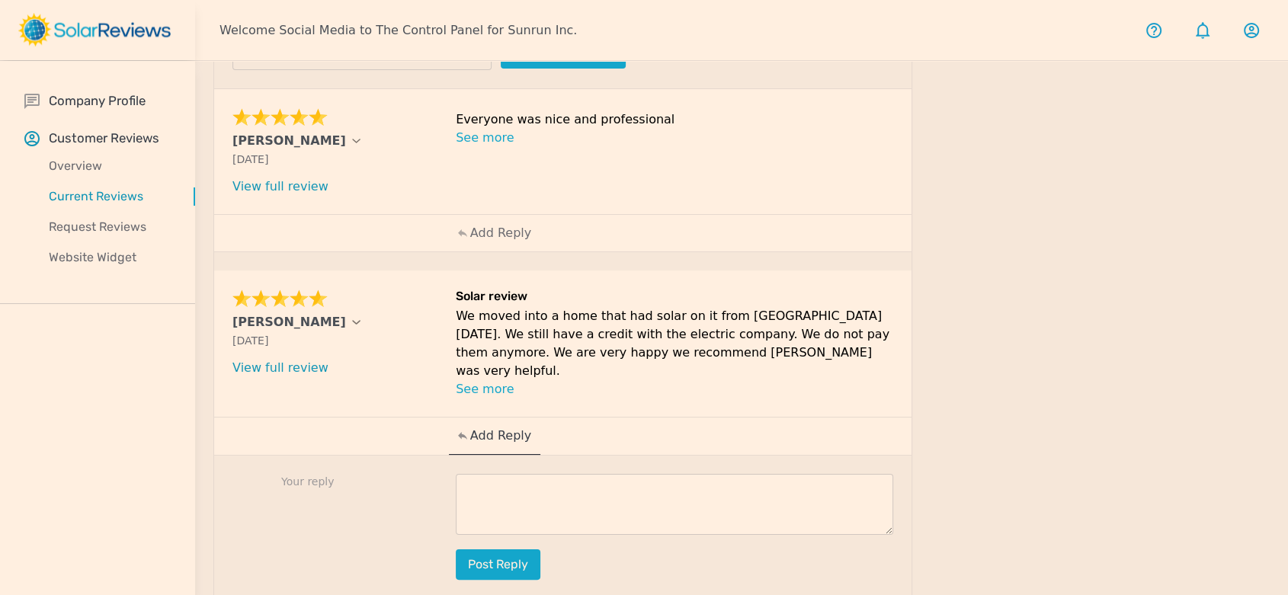
click at [636, 481] on textarea at bounding box center [675, 504] width 438 height 61
click at [642, 474] on textarea at bounding box center [675, 504] width 438 height 61
click at [634, 475] on textarea at bounding box center [675, 504] width 438 height 61
click at [552, 481] on textarea at bounding box center [675, 504] width 438 height 61
paste textarea "Thanks for your review, [Customer Name]! We're so happy to hear that you're sav…"
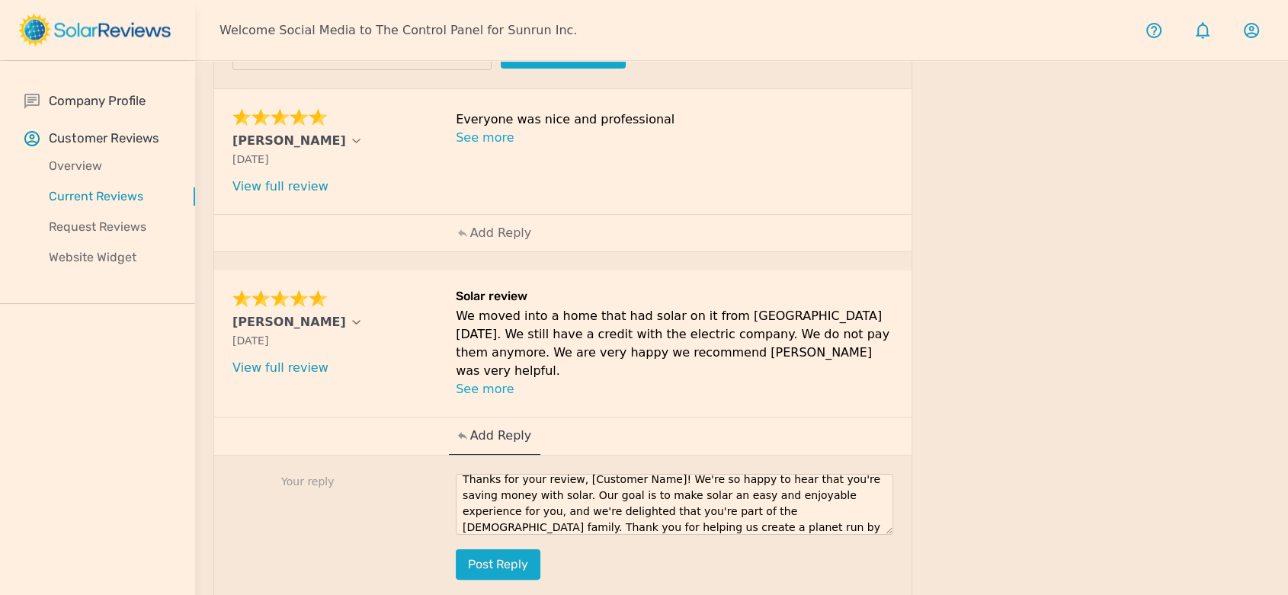
scroll to position [0, 0]
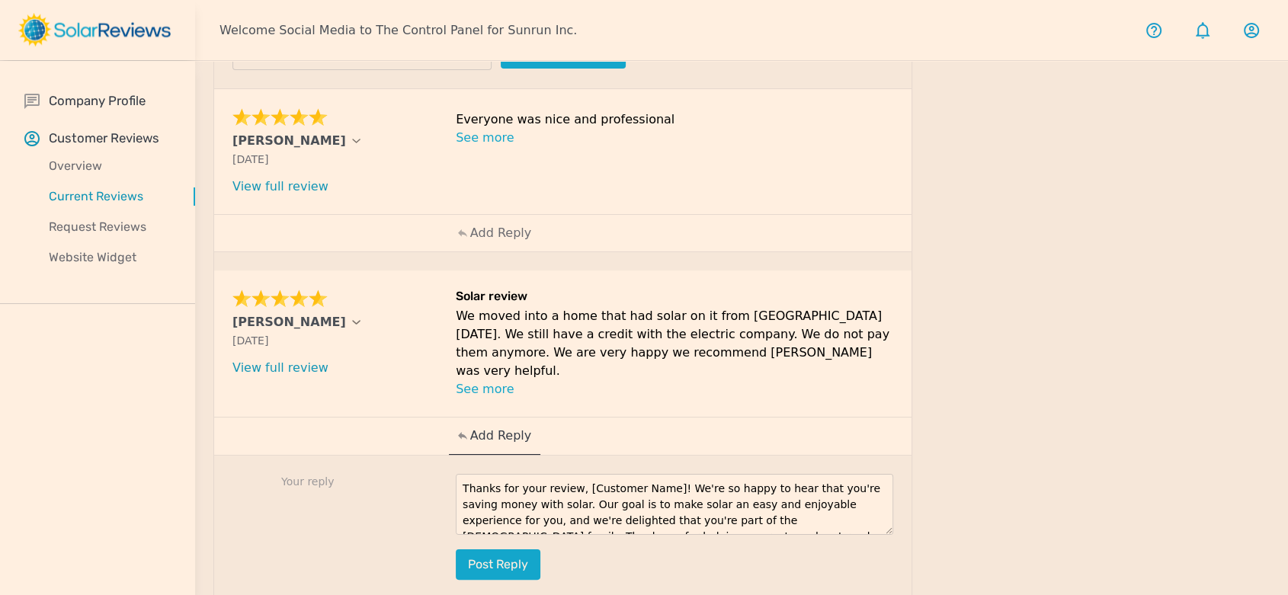
drag, startPoint x: 660, startPoint y: 458, endPoint x: 573, endPoint y: 457, distance: 86.9
click at [573, 474] on textarea "Thanks for your review, [Customer Name]! We're so happy to hear that you're sav…" at bounding box center [675, 504] width 438 height 61
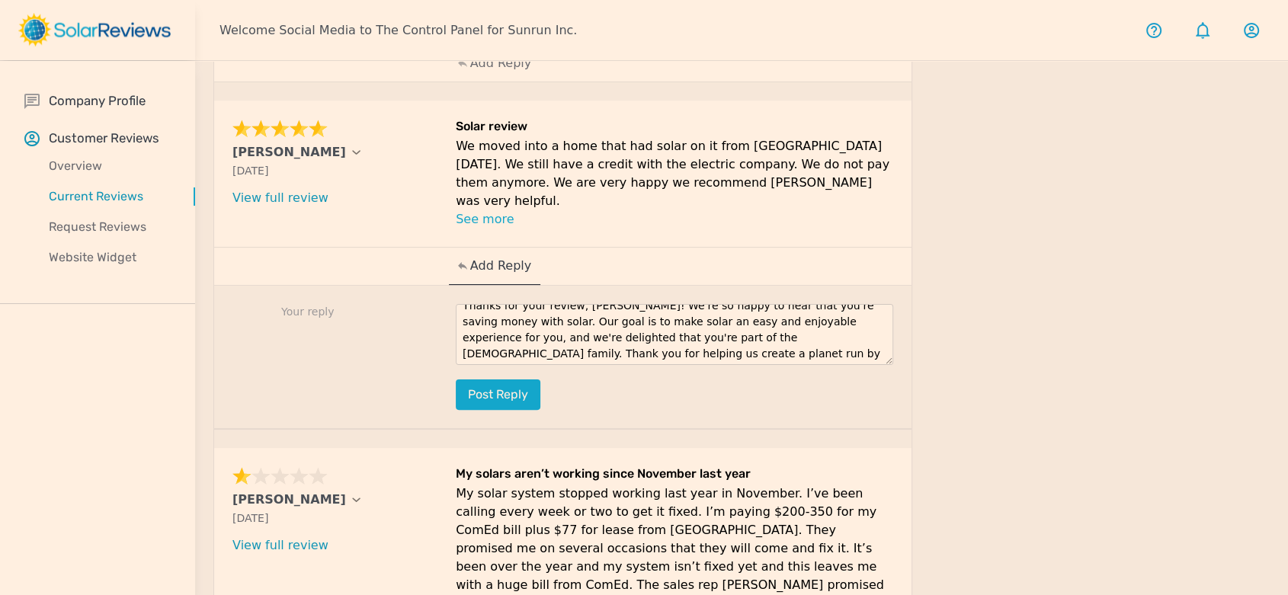
scroll to position [17, 0]
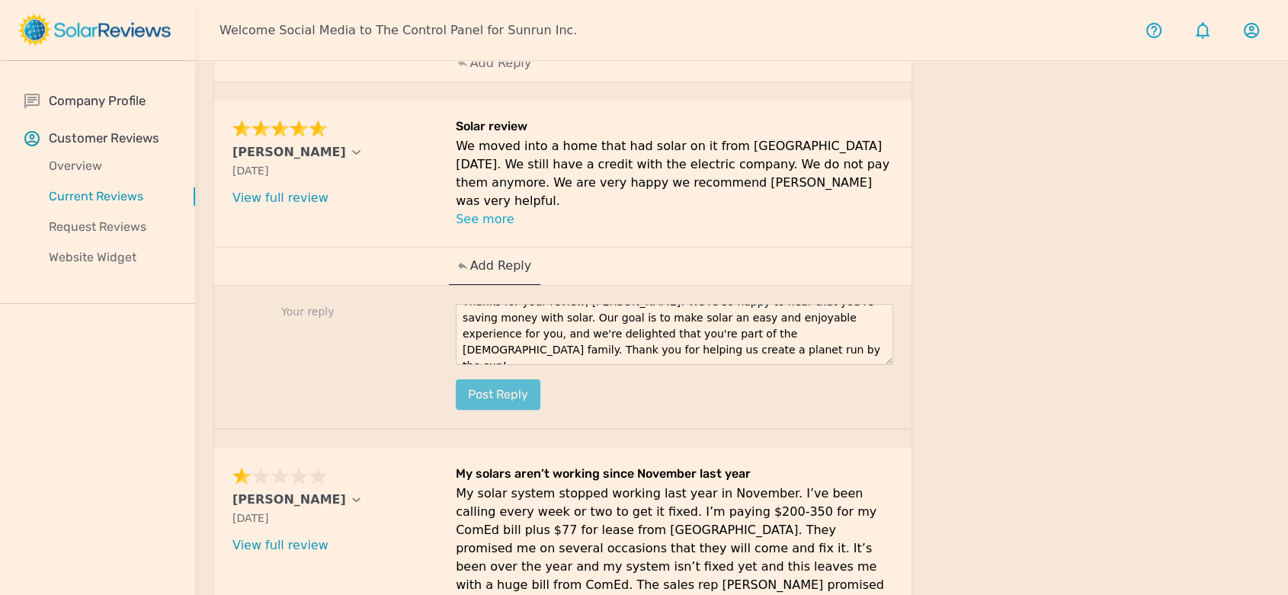
type textarea "Thanks for your review, [PERSON_NAME]! We're so happy to hear that you're savin…"
click at [508, 380] on button "Post reply" at bounding box center [498, 395] width 85 height 30
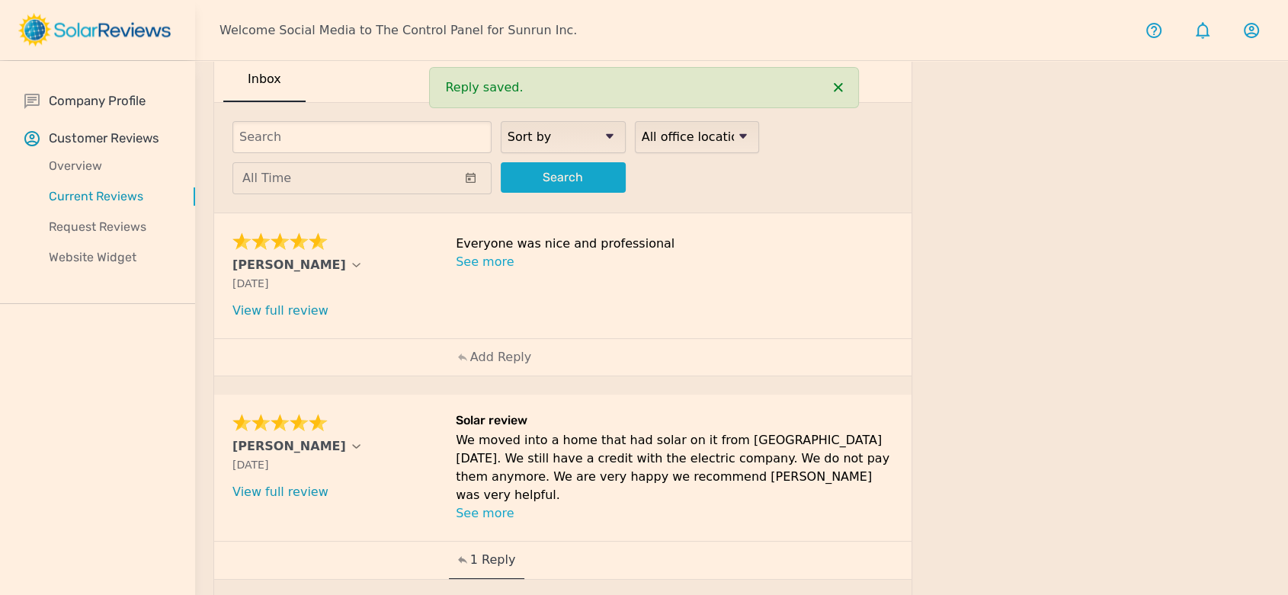
scroll to position [0, 0]
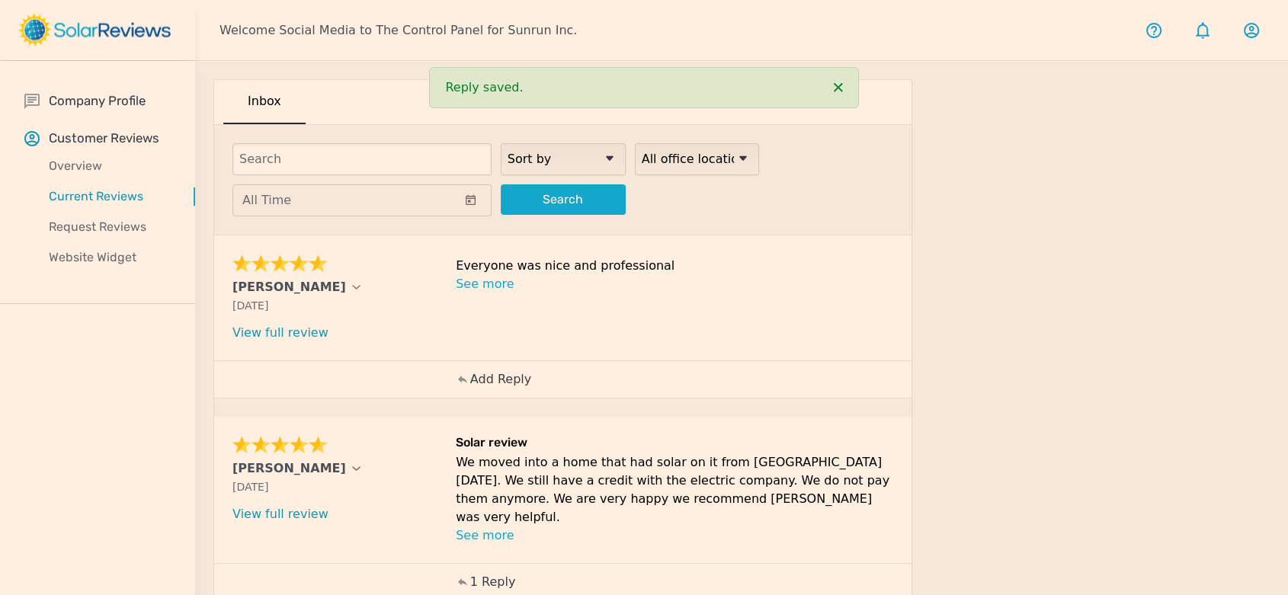
click at [511, 384] on p "Add Reply" at bounding box center [500, 379] width 61 height 18
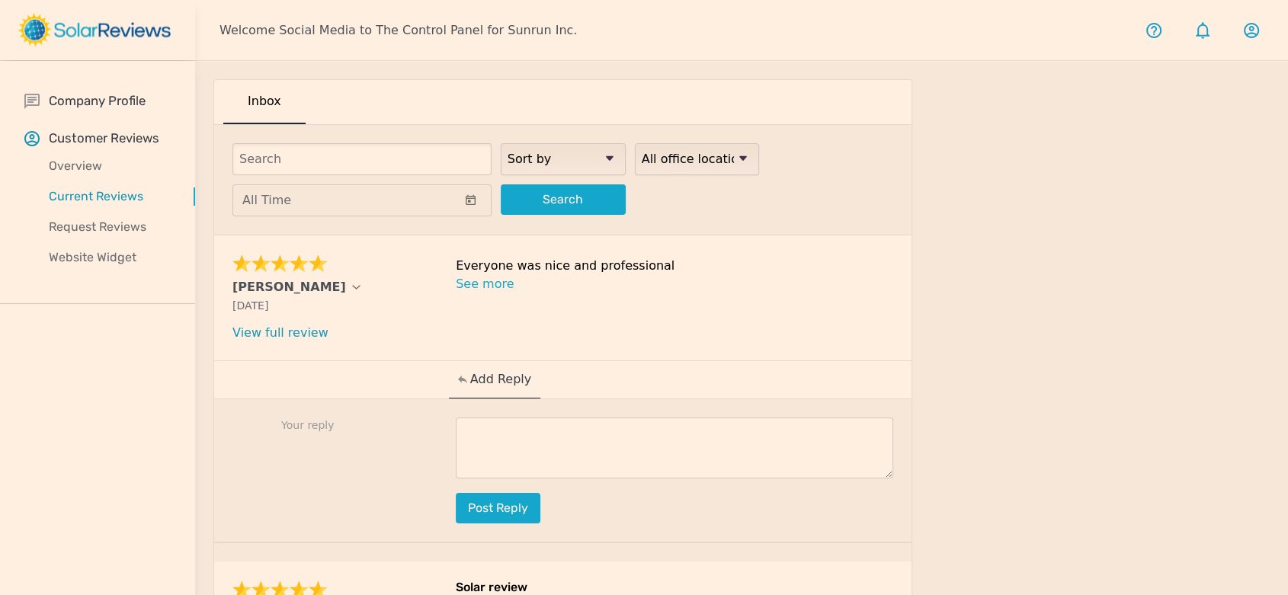
click at [566, 454] on textarea at bounding box center [675, 448] width 438 height 61
paste textarea "Your review brightened our day, [Customer Name]! Thanks for taking the time to …"
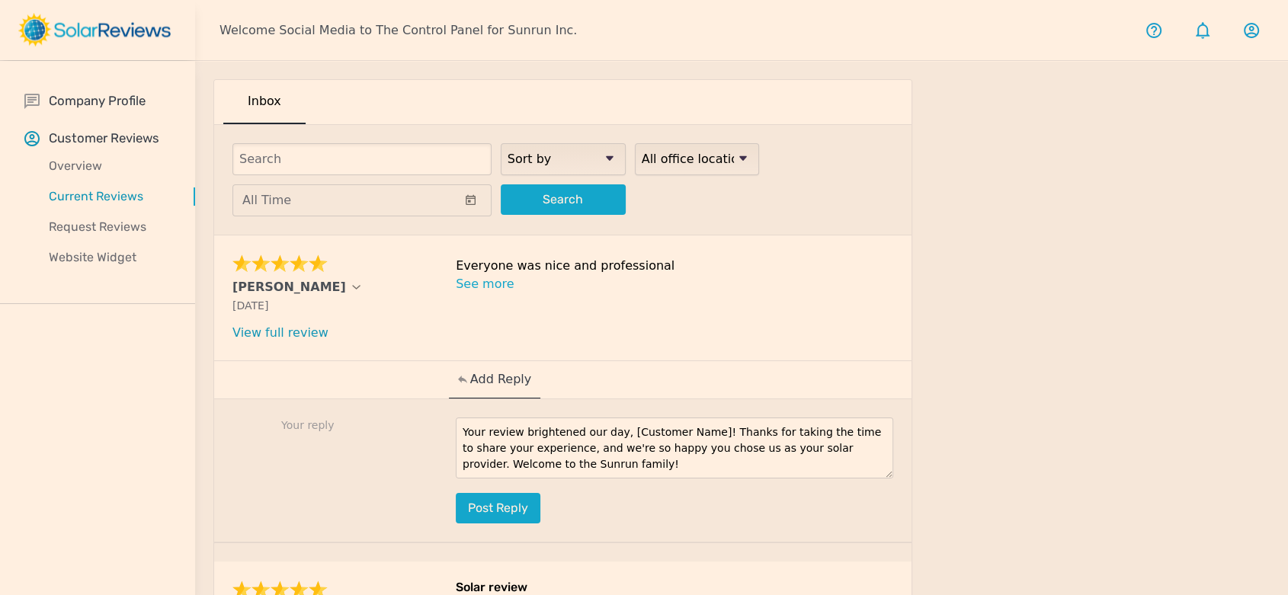
drag, startPoint x: 701, startPoint y: 430, endPoint x: 616, endPoint y: 425, distance: 85.5
click at [616, 425] on textarea "Your review brightened our day, [Customer Name]! Thanks for taking the time to …" at bounding box center [675, 448] width 438 height 61
type textarea "Your review brightened our [PERSON_NAME]! Thanks for taking the time to share y…"
click at [505, 501] on button "Post reply" at bounding box center [498, 508] width 85 height 30
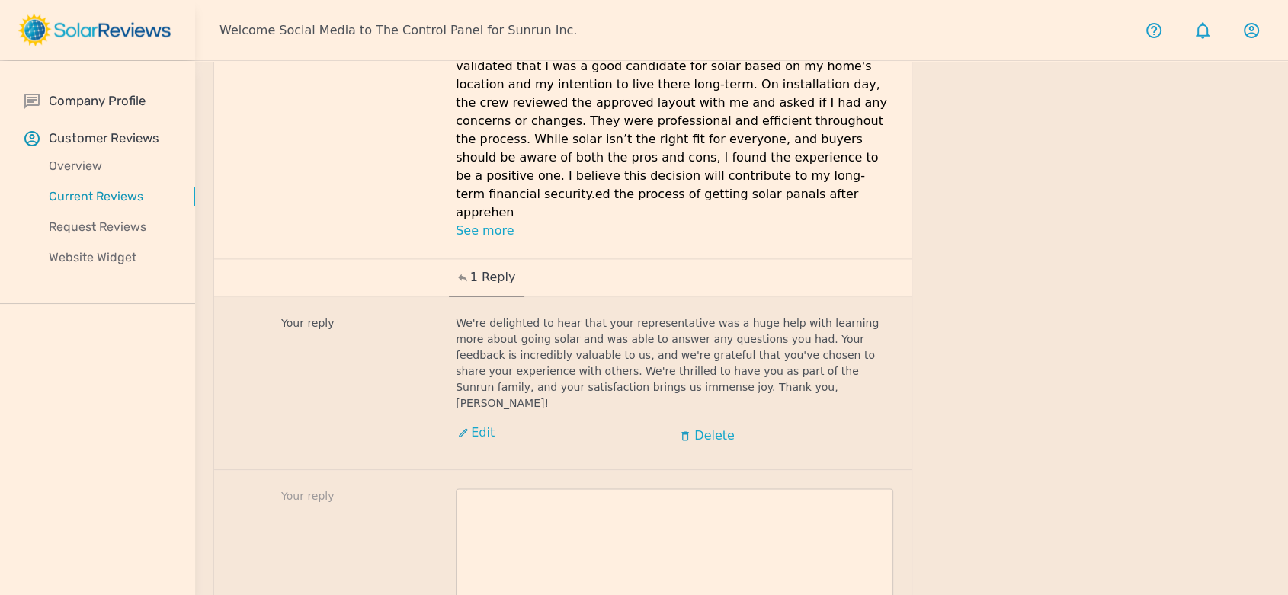
scroll to position [1778, 0]
